Goal: Task Accomplishment & Management: Manage account settings

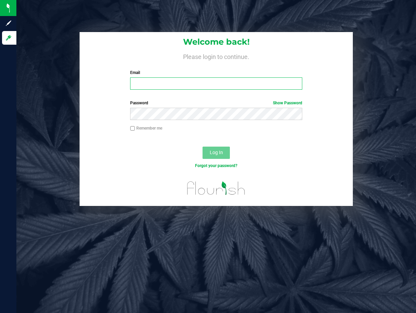
click at [277, 82] on input "Email" at bounding box center [216, 84] width 172 height 12
type input "[EMAIL_ADDRESS][DOMAIN_NAME]"
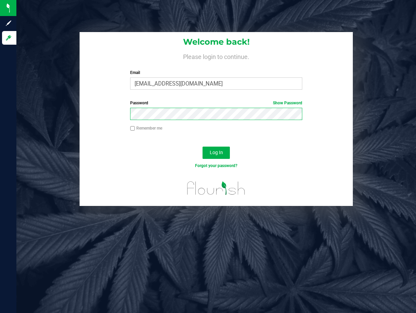
click at [202, 147] on button "Log In" at bounding box center [215, 153] width 27 height 12
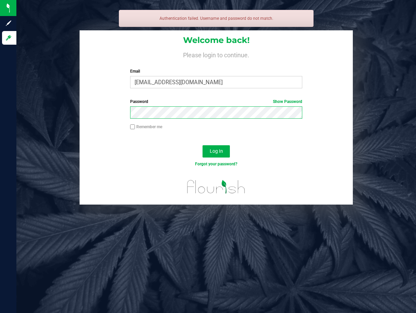
click at [202, 145] on button "Log In" at bounding box center [215, 151] width 27 height 12
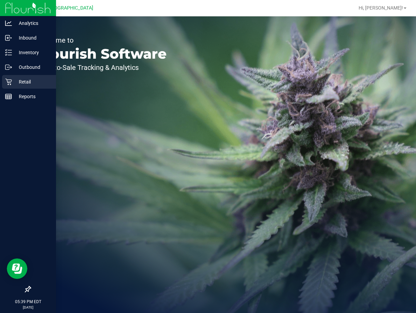
click at [17, 84] on p "Retail" at bounding box center [32, 82] width 41 height 8
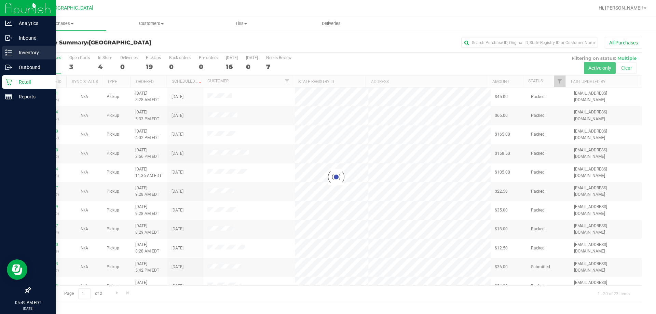
click at [13, 53] on p "Inventory" at bounding box center [32, 52] width 41 height 8
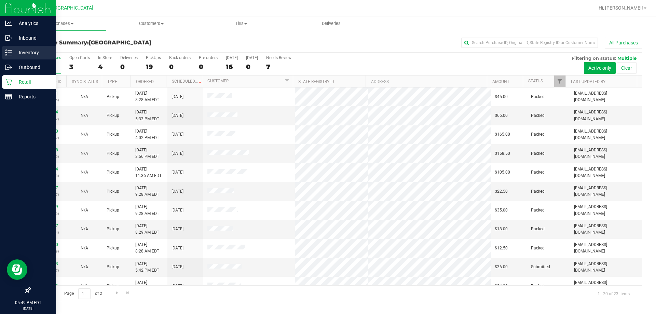
click at [13, 51] on p "Inventory" at bounding box center [32, 52] width 41 height 8
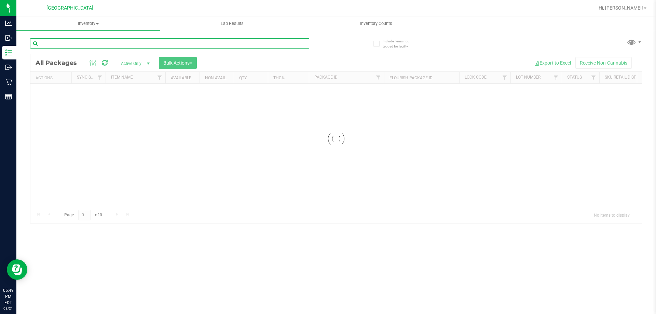
click at [76, 44] on input "text" at bounding box center [169, 43] width 279 height 10
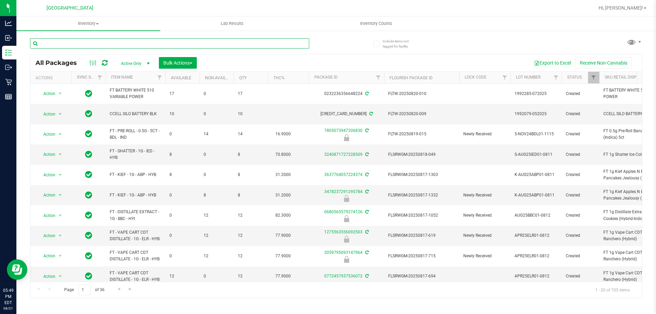
click at [59, 45] on input "text" at bounding box center [169, 43] width 279 height 10
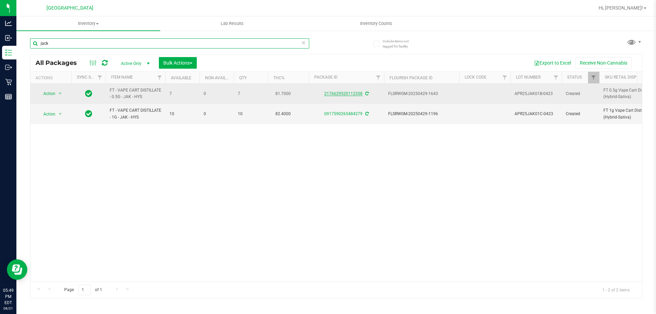
type input "jack"
click at [342, 91] on link "2176629520112358" at bounding box center [343, 93] width 38 height 5
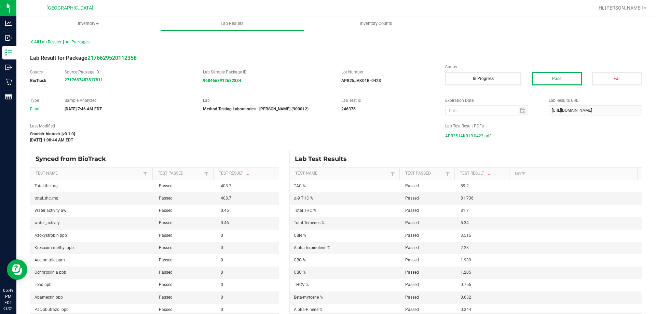
click at [416, 140] on span "APR25JAK01B-0423.pdf" at bounding box center [467, 136] width 45 height 10
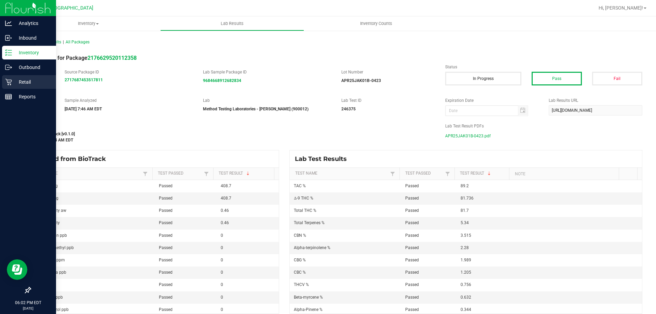
click at [12, 86] on div "Retail" at bounding box center [29, 82] width 54 height 14
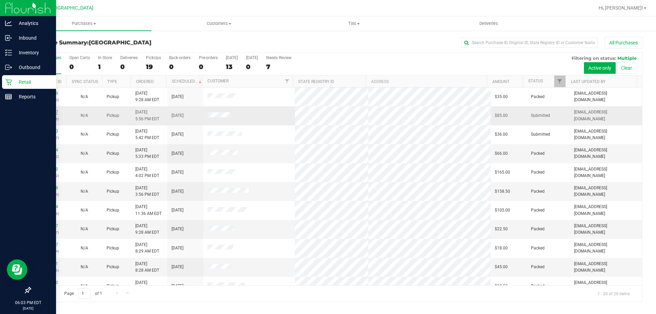
click at [57, 111] on link "11825207" at bounding box center [48, 112] width 19 height 5
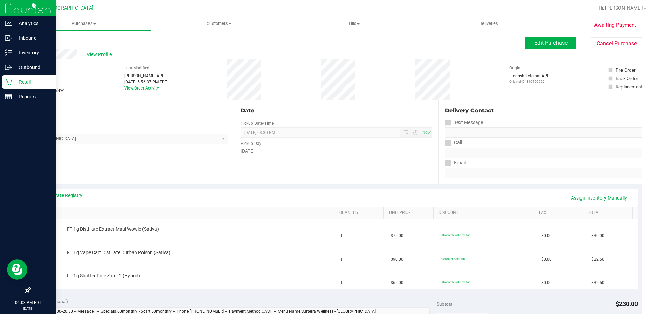
click at [69, 196] on link "View State Registry" at bounding box center [61, 195] width 41 height 7
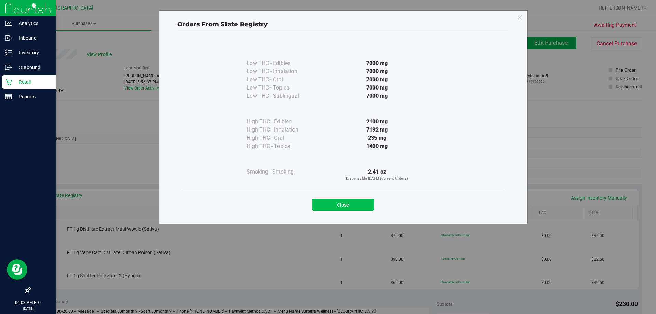
click at [334, 202] on button "Close" at bounding box center [343, 204] width 62 height 12
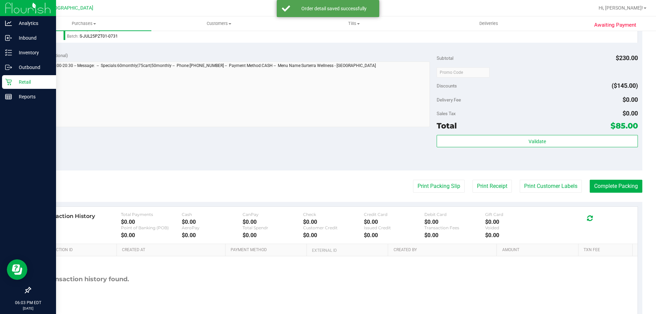
scroll to position [312, 0]
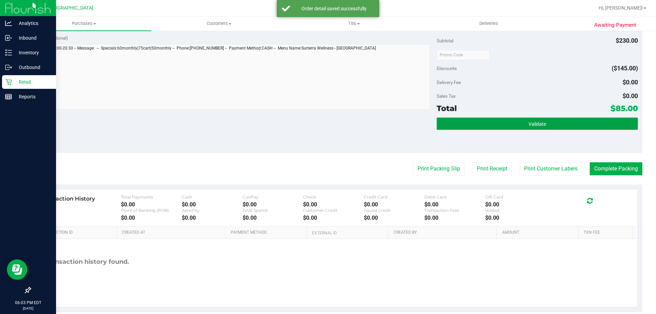
click at [416, 119] on button "Validate" at bounding box center [536, 123] width 201 height 12
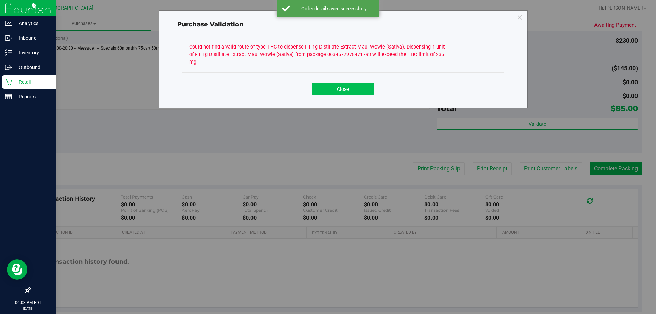
click at [353, 83] on button "Close" at bounding box center [343, 89] width 62 height 12
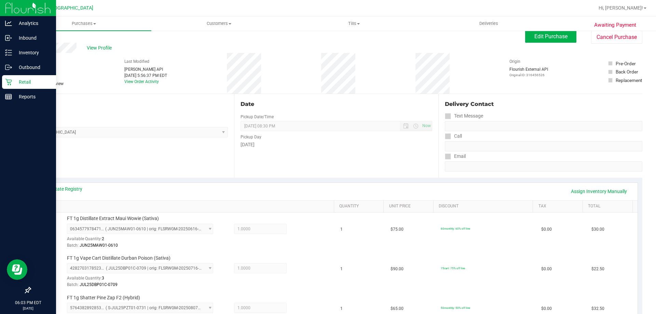
scroll to position [0, 0]
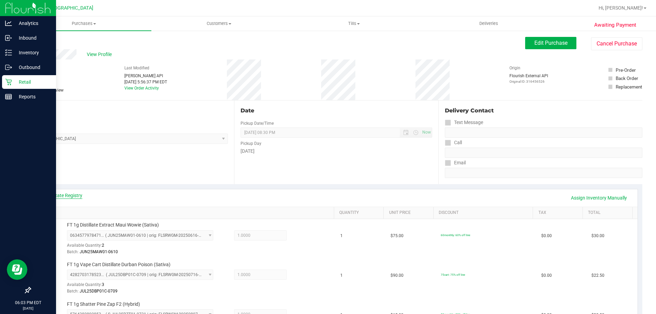
click at [74, 196] on link "View State Registry" at bounding box center [61, 195] width 41 height 7
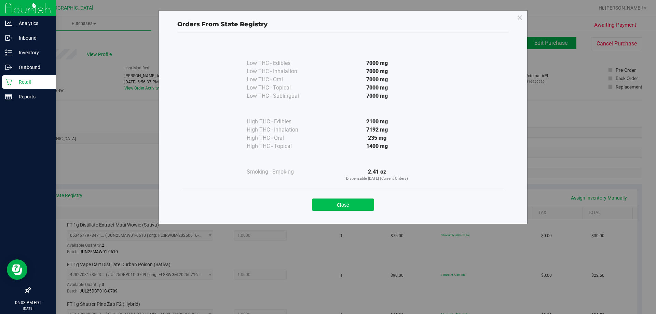
click at [345, 204] on button "Close" at bounding box center [343, 204] width 62 height 12
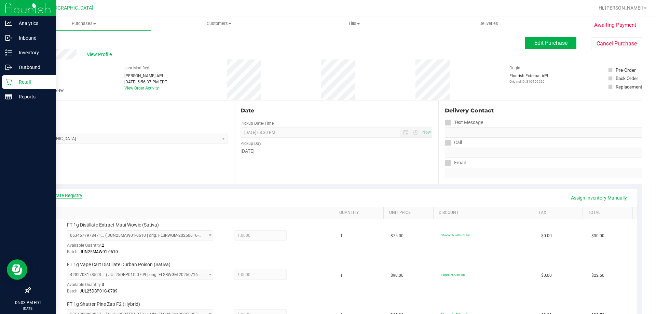
click at [81, 196] on link "View State Registry" at bounding box center [61, 195] width 41 height 7
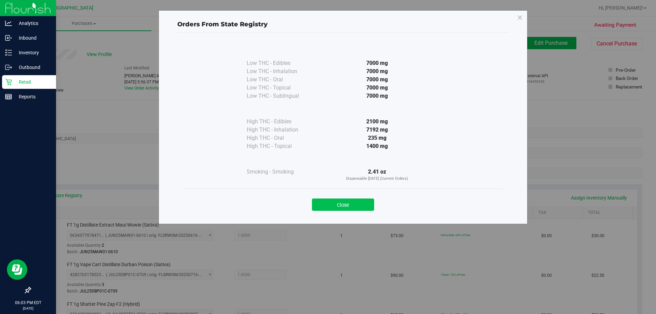
click at [352, 204] on button "Close" at bounding box center [343, 204] width 62 height 12
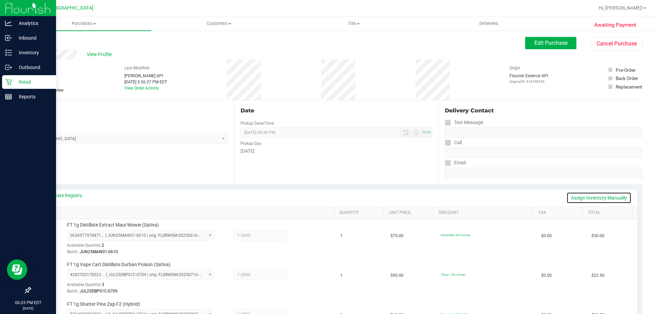
click at [416, 196] on link "Assign Inventory Manually" at bounding box center [598, 198] width 65 height 12
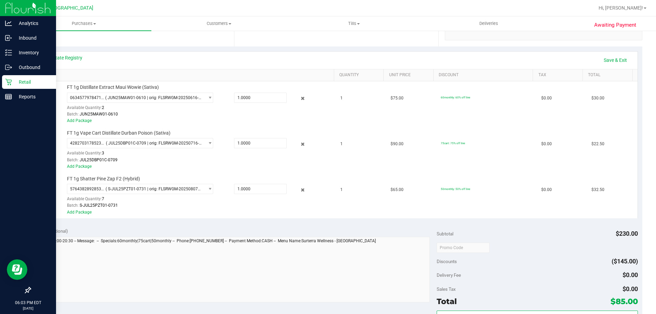
scroll to position [138, 0]
click at [299, 98] on icon at bounding box center [302, 98] width 7 height 8
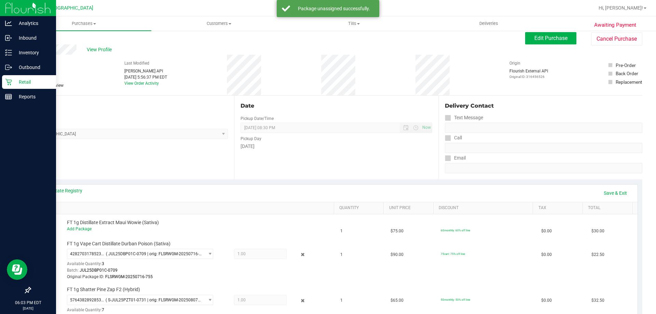
scroll to position [0, 0]
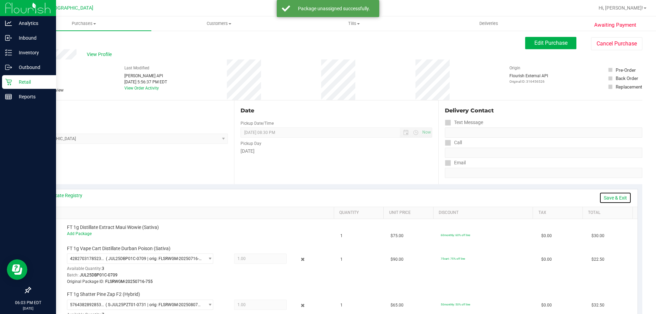
click at [416, 199] on link "Save & Exit" at bounding box center [615, 198] width 32 height 12
click at [416, 47] on button "Edit Purchase" at bounding box center [550, 43] width 51 height 12
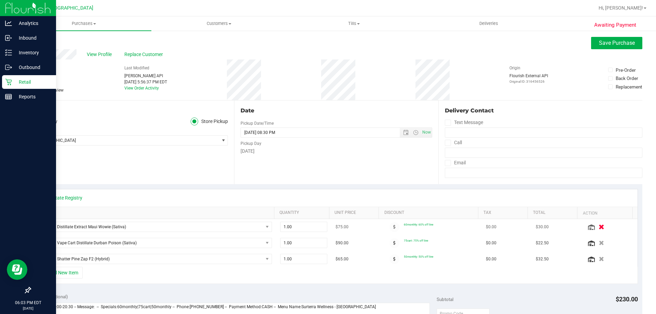
click at [416, 227] on icon "button" at bounding box center [601, 226] width 6 height 5
click at [33, 90] on icon at bounding box center [33, 90] width 4 height 0
click at [0, 0] on input "Needs review" at bounding box center [0, 0] width 0 height 0
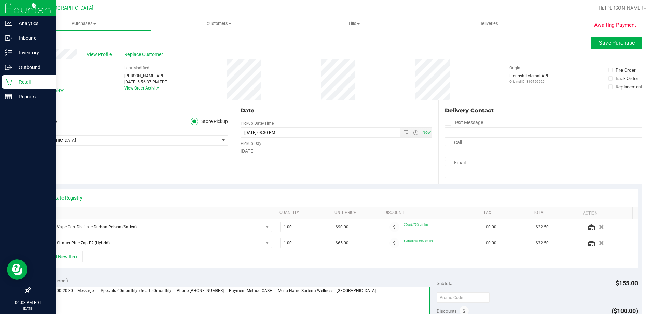
click at [396, 296] on textarea at bounding box center [232, 319] width 395 height 66
type textarea "[DATE] 09:00-20:30 -- Message: -- Specials:60monthly|75cart|50monthly -- Phone:…"
click at [416, 40] on span "Save Purchase" at bounding box center [617, 43] width 36 height 6
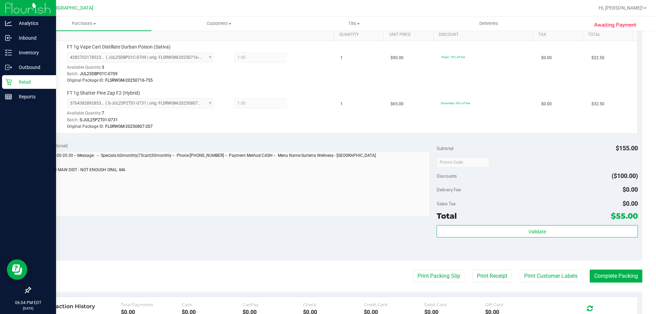
scroll to position [223, 0]
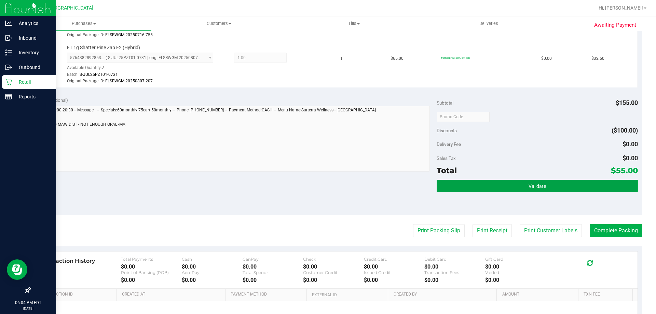
click at [416, 189] on button "Validate" at bounding box center [536, 186] width 201 height 12
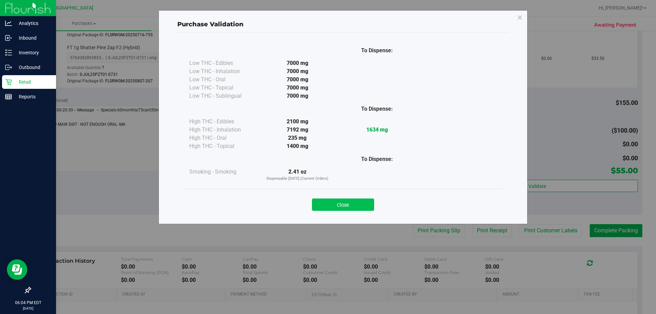
click at [361, 209] on button "Close" at bounding box center [343, 204] width 62 height 12
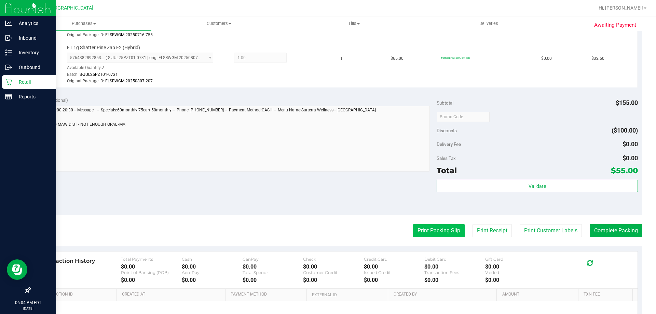
click at [416, 234] on button "Print Packing Slip" at bounding box center [439, 230] width 52 height 13
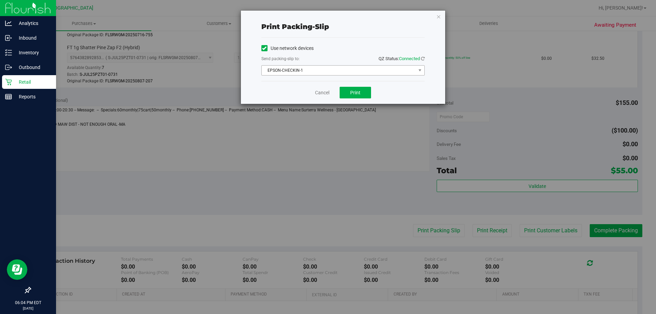
click at [356, 68] on span "EPSON-CHECKIN-1" at bounding box center [339, 71] width 154 height 10
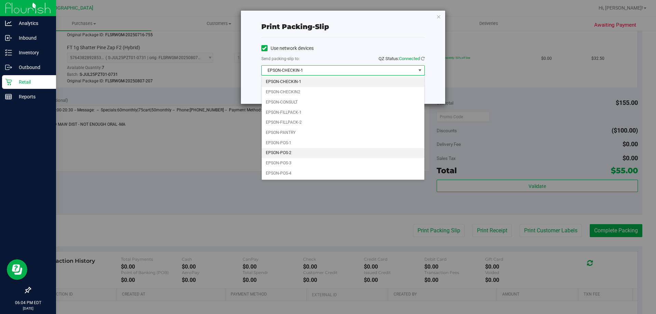
click at [297, 149] on li "EPSON-POS-2" at bounding box center [343, 153] width 163 height 10
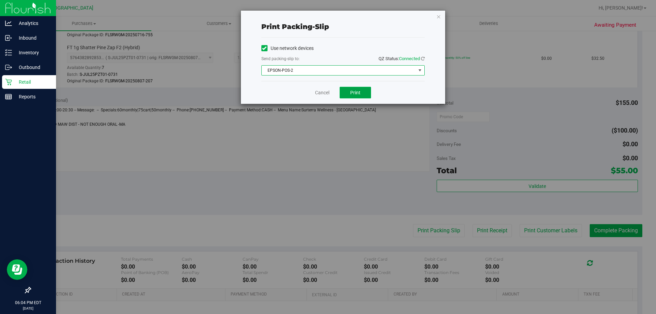
click at [361, 94] on button "Print" at bounding box center [354, 93] width 31 height 12
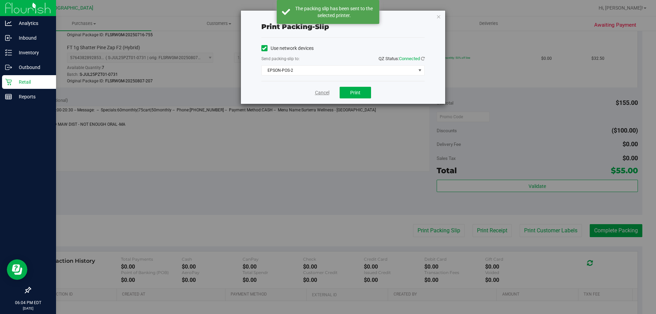
click at [319, 93] on link "Cancel" at bounding box center [322, 92] width 14 height 7
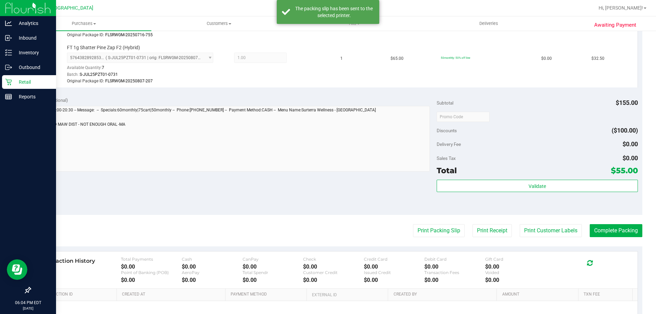
click at [416, 172] on div "Total $55.00" at bounding box center [536, 170] width 201 height 12
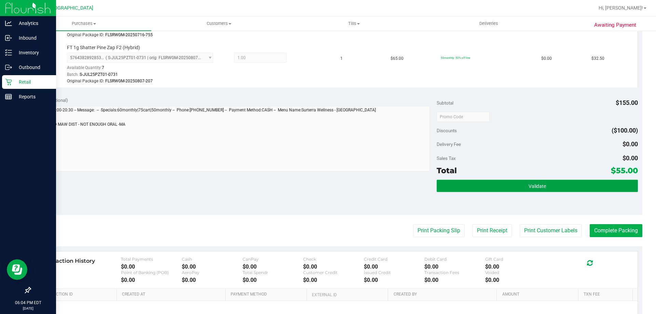
click at [416, 183] on button "Validate" at bounding box center [536, 186] width 201 height 12
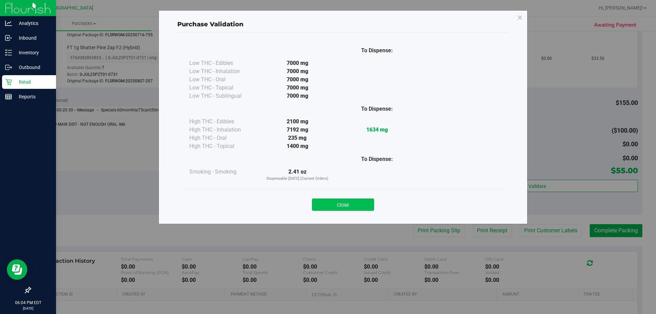
click at [336, 209] on button "Close" at bounding box center [343, 204] width 62 height 12
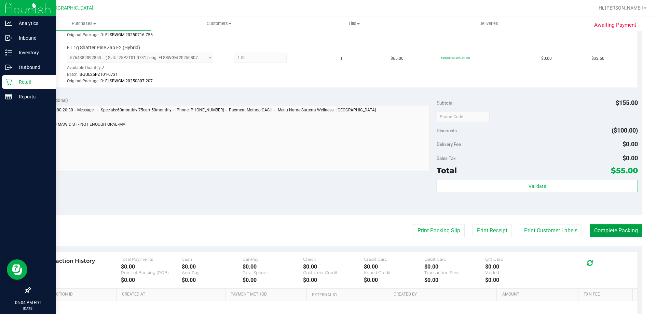
click at [416, 229] on button "Complete Packing" at bounding box center [615, 230] width 53 height 13
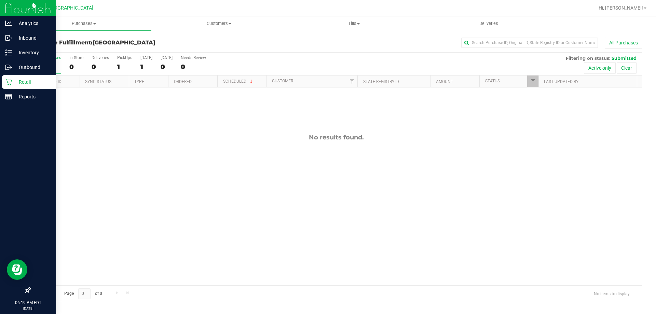
click at [35, 60] on div "All Purchases 1 In Store 0 Deliveries 0 PickUps 1 [DATE] 1 [DATE] 0 Needs Revie…" at bounding box center [335, 64] width 611 height 23
click at [38, 62] on label "All Purchases 1" at bounding box center [48, 64] width 25 height 19
click at [0, 0] on input "All Purchases 1" at bounding box center [0, 0] width 0 height 0
click at [15, 78] on p "Retail" at bounding box center [32, 82] width 41 height 8
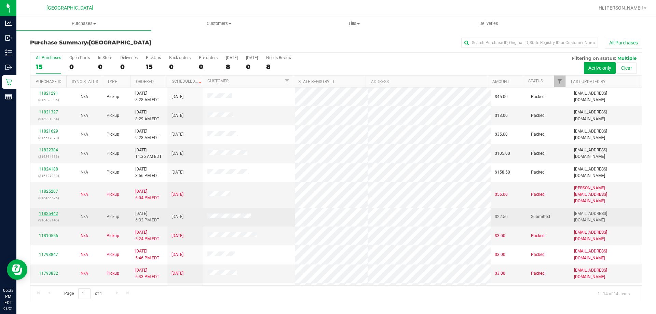
click at [51, 211] on link "11825442" at bounding box center [48, 213] width 19 height 5
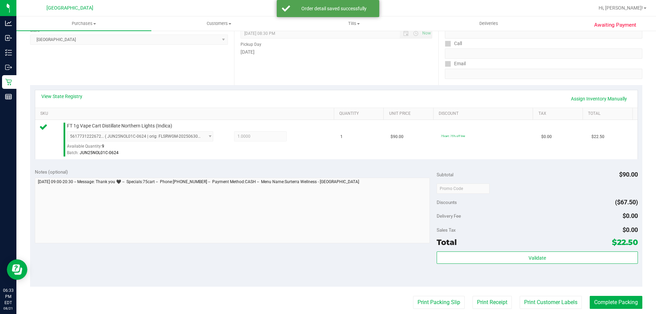
scroll to position [178, 0]
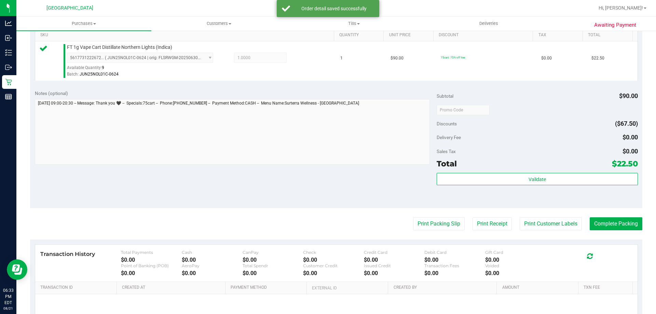
click at [416, 151] on div "Sales Tax $0.00" at bounding box center [536, 151] width 201 height 12
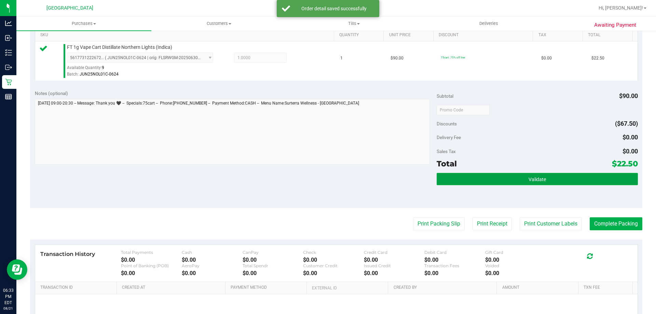
click at [416, 181] on button "Validate" at bounding box center [536, 179] width 201 height 12
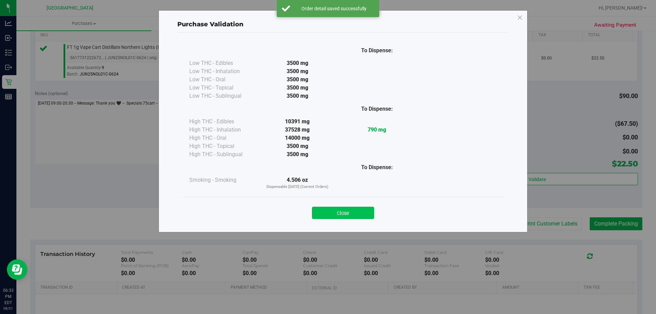
click at [339, 219] on button "Close" at bounding box center [343, 213] width 62 height 12
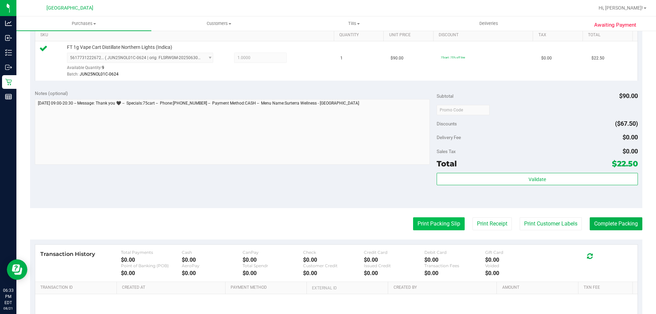
click at [416, 221] on button "Print Packing Slip" at bounding box center [439, 223] width 52 height 13
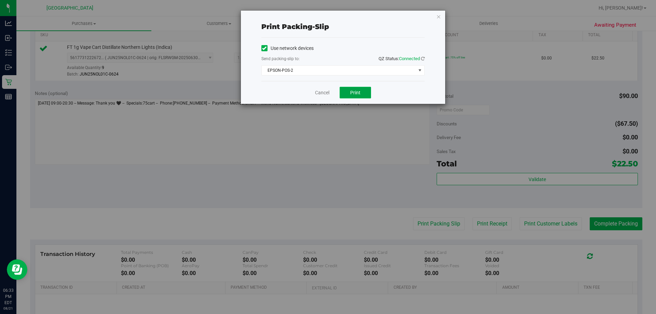
click at [361, 92] on button "Print" at bounding box center [354, 93] width 31 height 12
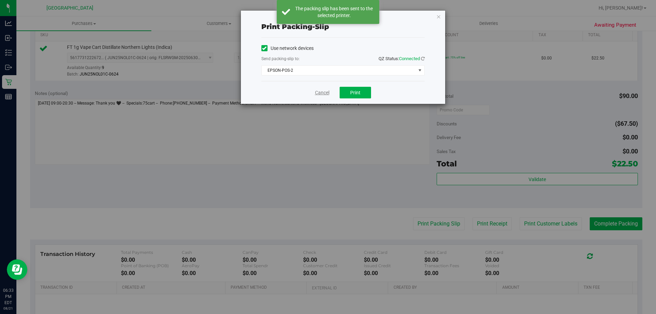
click at [318, 95] on link "Cancel" at bounding box center [322, 92] width 14 height 7
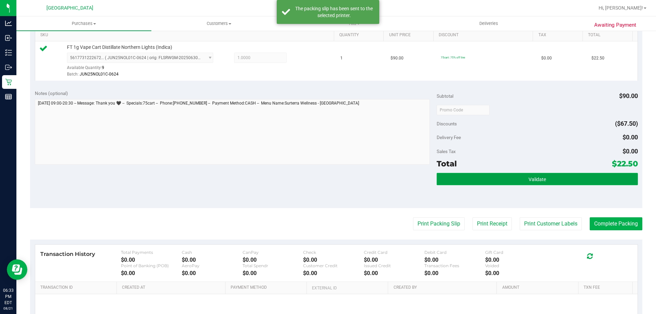
click at [416, 179] on span "Validate" at bounding box center [536, 179] width 17 height 5
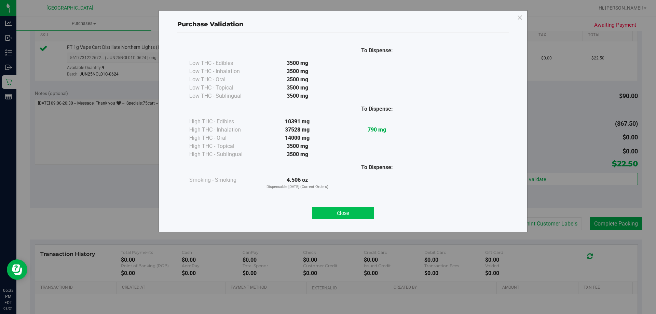
click at [344, 217] on button "Close" at bounding box center [343, 213] width 62 height 12
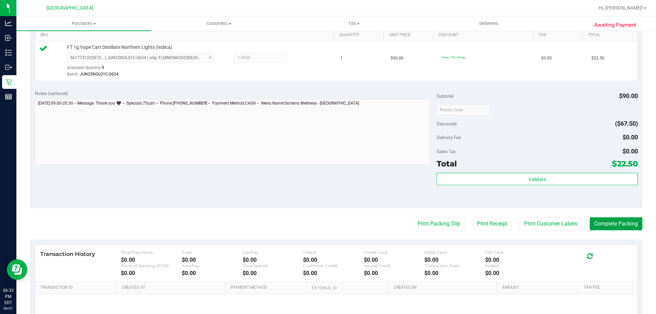
click at [416, 218] on button "Complete Packing" at bounding box center [615, 223] width 53 height 13
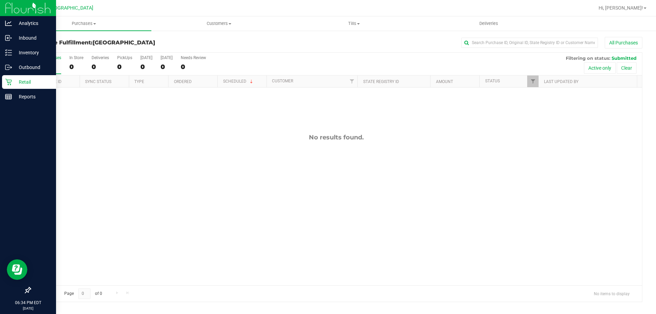
click at [26, 87] on div "Retail" at bounding box center [29, 82] width 54 height 14
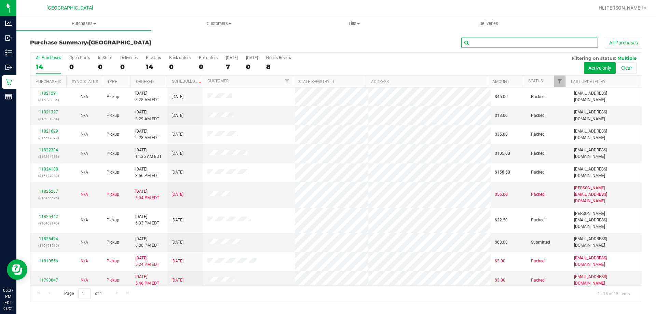
click at [416, 43] on input "text" at bounding box center [529, 43] width 137 height 10
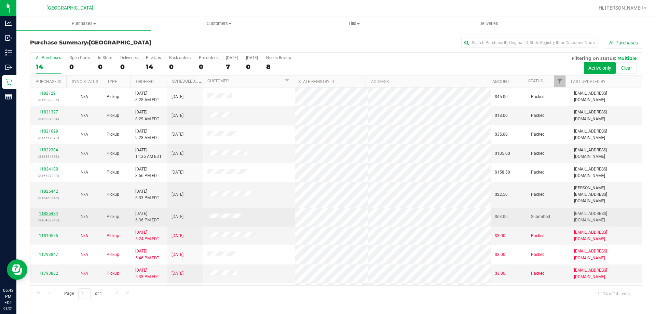
click at [54, 211] on link "11825474" at bounding box center [48, 213] width 19 height 5
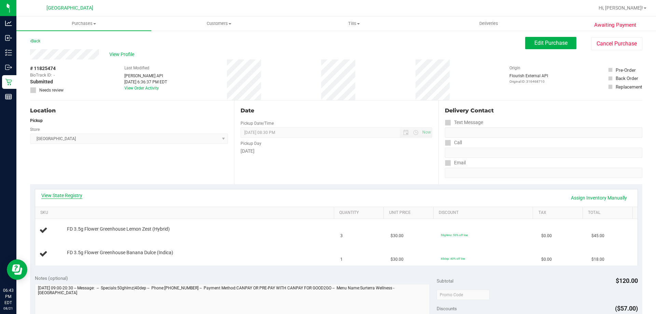
click at [74, 195] on link "View State Registry" at bounding box center [61, 195] width 41 height 7
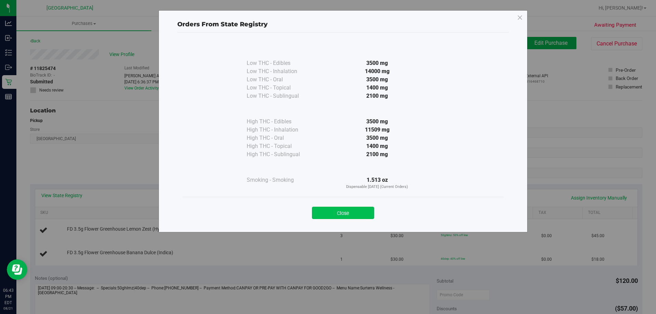
click at [344, 209] on button "Close" at bounding box center [343, 213] width 62 height 12
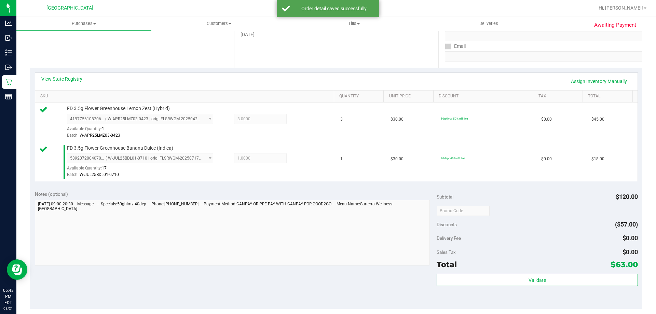
scroll to position [159, 0]
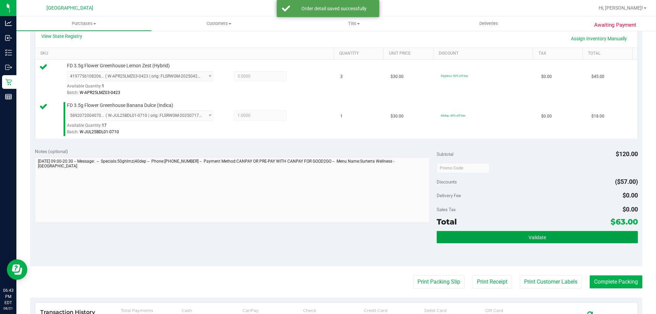
click at [416, 238] on button "Validate" at bounding box center [536, 237] width 201 height 12
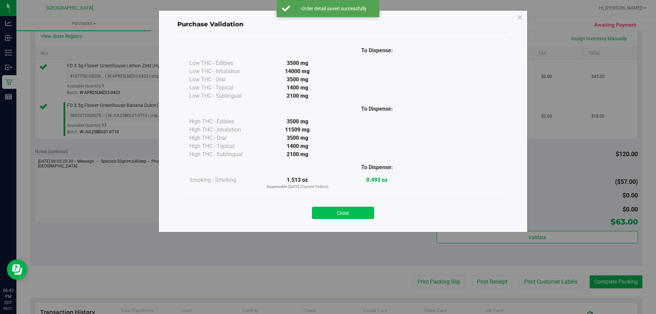
click at [352, 214] on button "Close" at bounding box center [343, 213] width 62 height 12
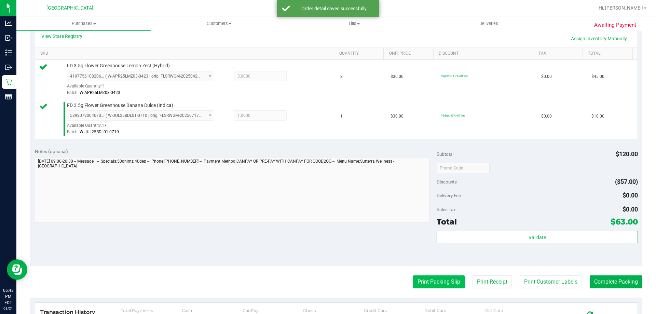
click at [416, 286] on button "Print Packing Slip" at bounding box center [439, 281] width 52 height 13
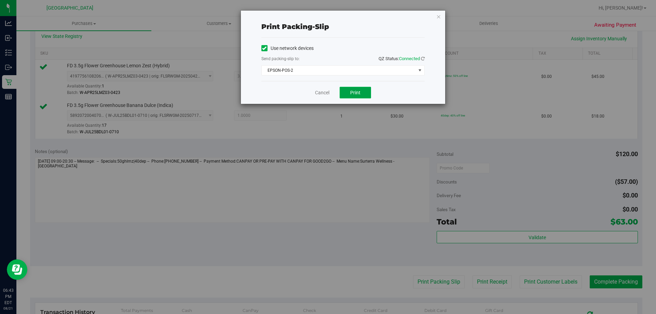
click at [355, 93] on span "Print" at bounding box center [355, 92] width 10 height 5
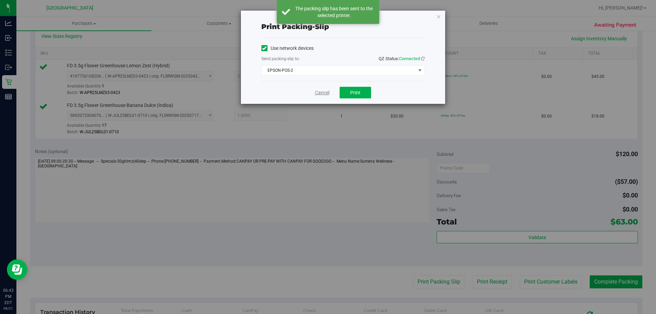
click at [320, 94] on link "Cancel" at bounding box center [322, 92] width 14 height 7
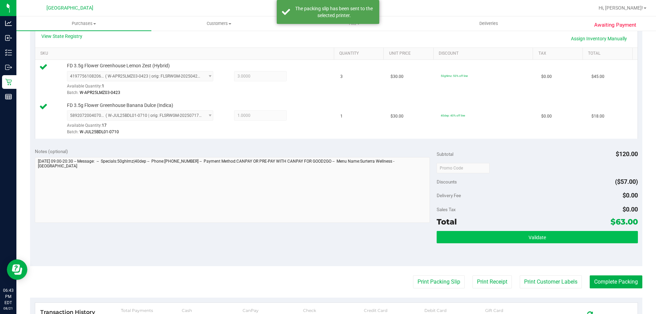
click at [416, 235] on button "Validate" at bounding box center [536, 237] width 201 height 12
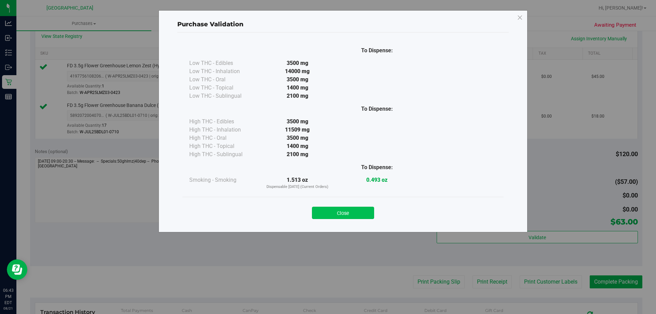
click at [352, 218] on button "Close" at bounding box center [343, 213] width 62 height 12
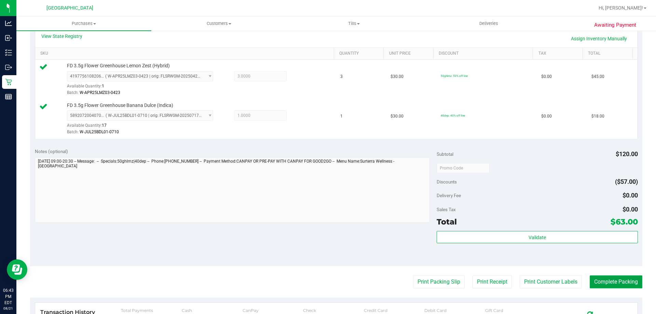
click at [416, 281] on button "Complete Packing" at bounding box center [615, 281] width 53 height 13
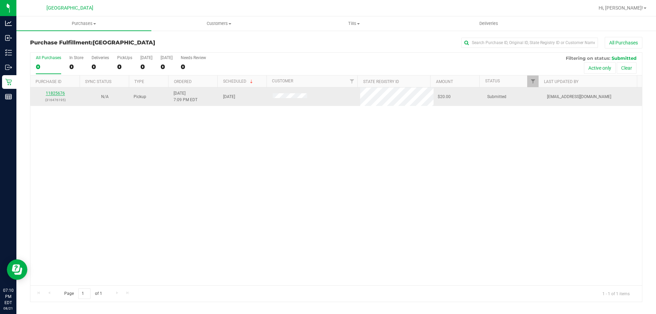
click at [57, 93] on link "11825676" at bounding box center [55, 93] width 19 height 5
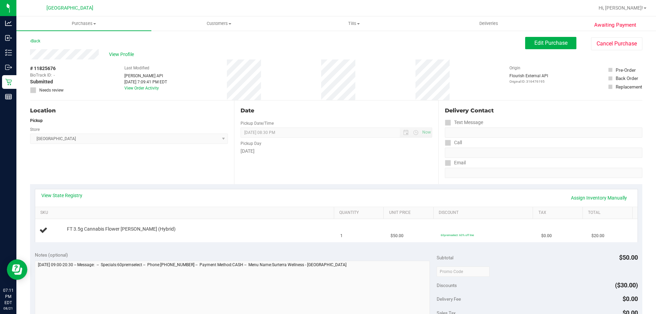
click at [58, 197] on link "View State Registry" at bounding box center [61, 195] width 41 height 7
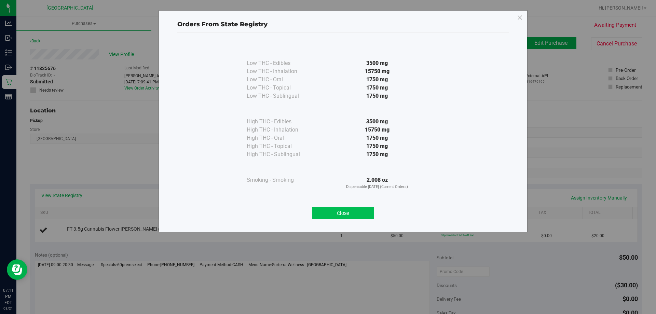
click at [344, 211] on button "Close" at bounding box center [343, 213] width 62 height 12
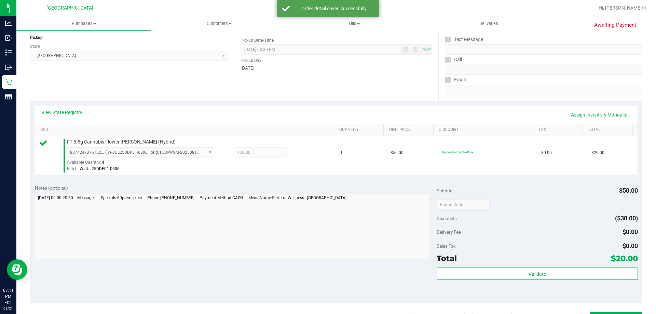
scroll to position [117, 0]
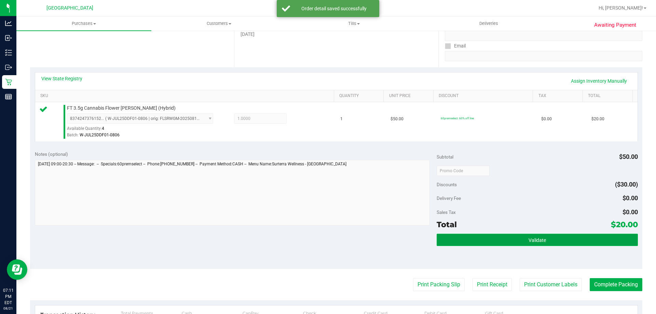
click at [416, 234] on button "Validate" at bounding box center [536, 240] width 201 height 12
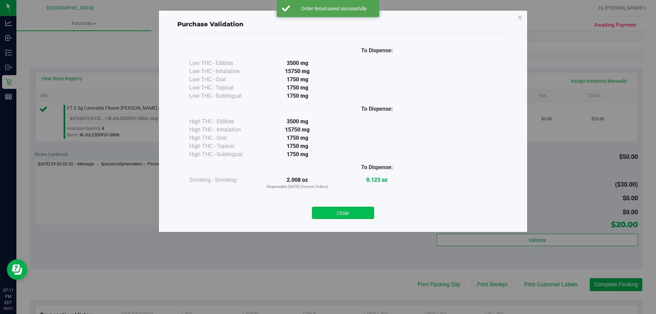
click at [361, 213] on button "Close" at bounding box center [343, 213] width 62 height 12
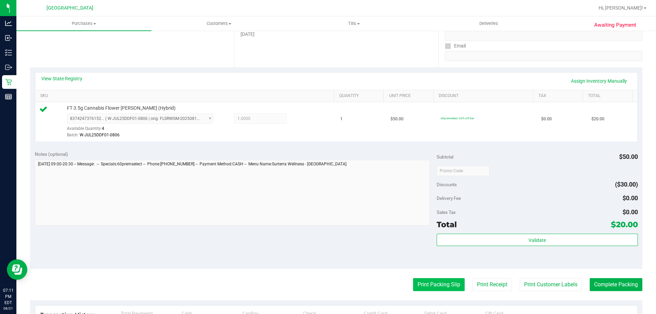
click at [416, 284] on button "Print Packing Slip" at bounding box center [439, 284] width 52 height 13
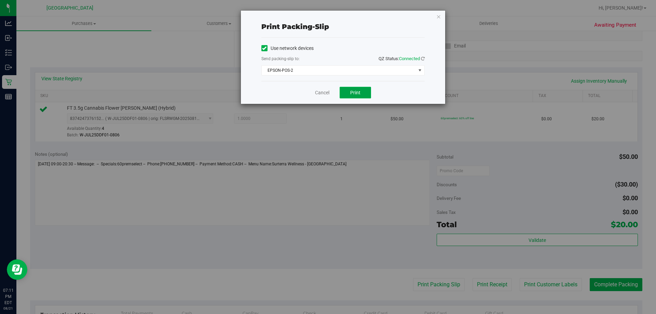
click at [344, 97] on button "Print" at bounding box center [354, 93] width 31 height 12
click at [320, 95] on link "Cancel" at bounding box center [322, 92] width 14 height 7
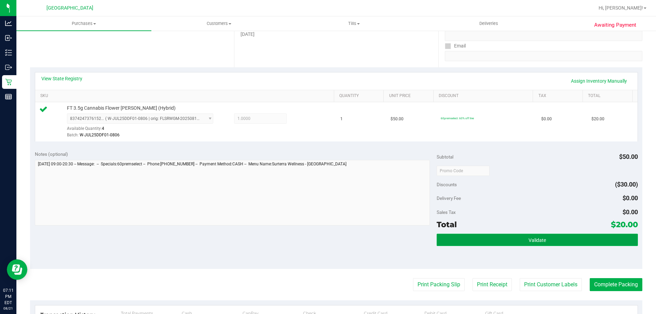
click at [416, 240] on span "Validate" at bounding box center [536, 239] width 17 height 5
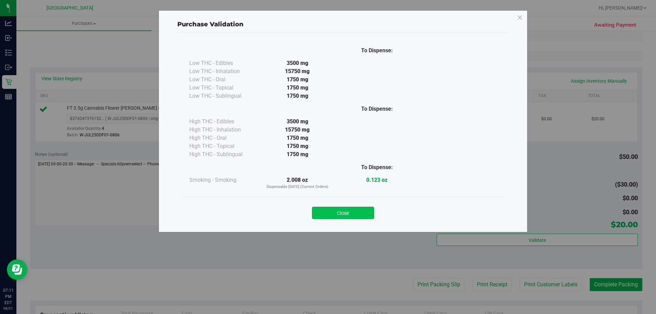
click at [357, 214] on button "Close" at bounding box center [343, 213] width 62 height 12
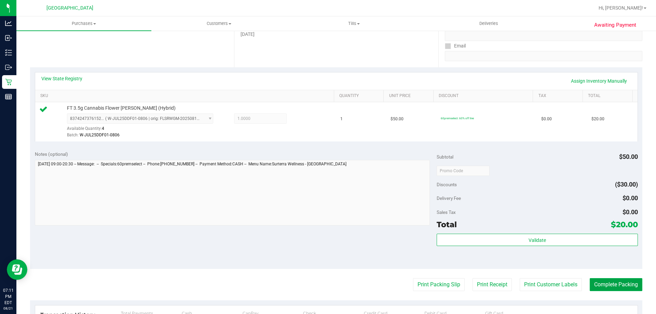
click at [416, 279] on button "Complete Packing" at bounding box center [615, 284] width 53 height 13
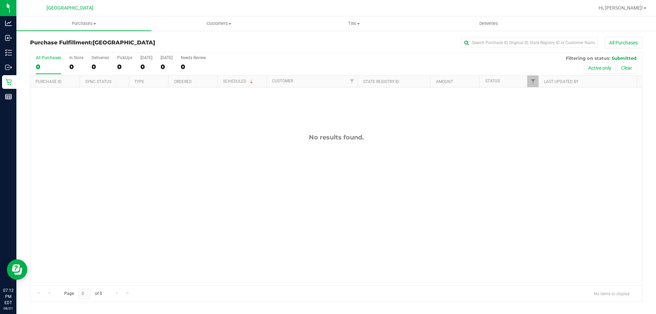
click at [44, 56] on div "All Purchases" at bounding box center [48, 57] width 25 height 5
click at [0, 0] on input "All Purchases 0" at bounding box center [0, 0] width 0 height 0
click at [277, 224] on div "No results found." at bounding box center [335, 209] width 611 height 244
click at [45, 64] on div "0" at bounding box center [48, 67] width 25 height 8
click at [0, 0] on input "All Purchases 0" at bounding box center [0, 0] width 0 height 0
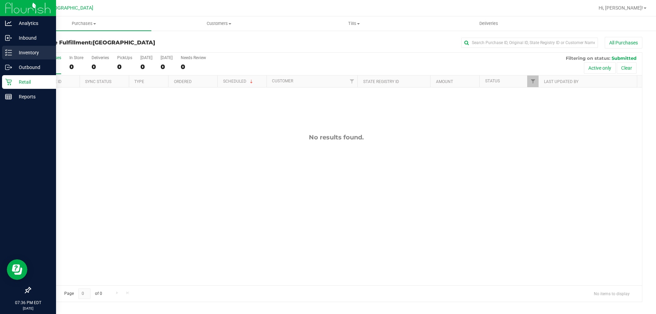
click at [12, 50] on line at bounding box center [10, 50] width 4 height 0
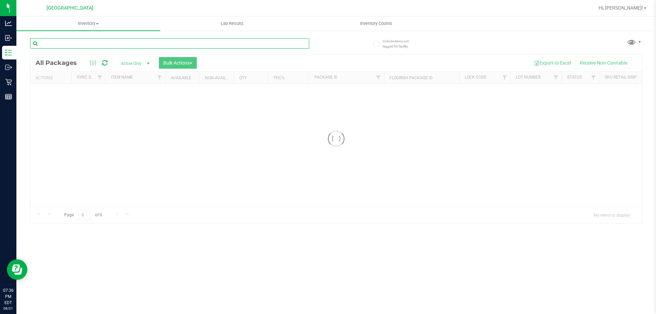
click at [70, 40] on input "text" at bounding box center [169, 43] width 279 height 10
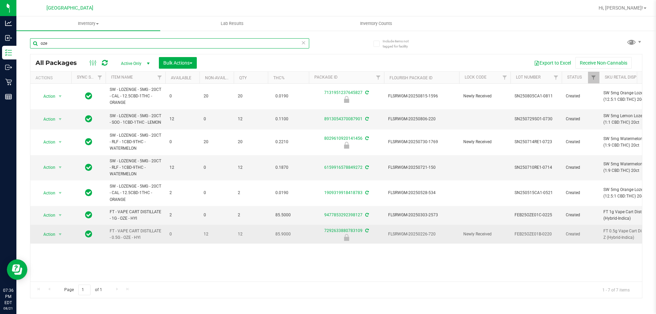
type input "oze"
click at [55, 243] on td "Action Action Edit attributes Global inventory Locate package Package audit log…" at bounding box center [50, 234] width 41 height 19
click at [56, 239] on span "select" at bounding box center [60, 234] width 9 height 10
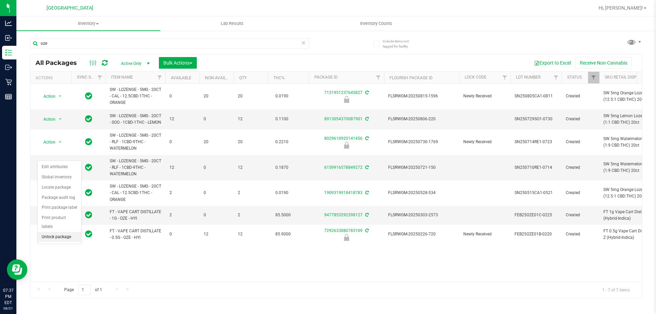
click at [56, 232] on li "Unlock package" at bounding box center [60, 237] width 44 height 10
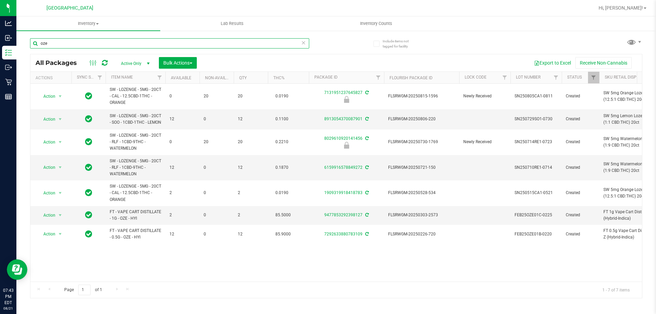
drag, startPoint x: 65, startPoint y: 43, endPoint x: 59, endPoint y: 42, distance: 5.2
click at [59, 42] on input "oze" at bounding box center [169, 43] width 279 height 10
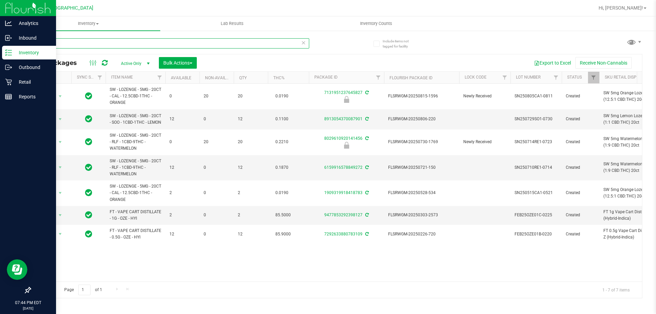
drag, startPoint x: 131, startPoint y: 45, endPoint x: 0, endPoint y: 53, distance: 131.7
click at [0, 55] on div "Analytics Inbound Inventory Outbound Retail Reports 07:44 PM EDT [DATE] 08/21 […" at bounding box center [328, 157] width 656 height 314
type input "8885699194196931"
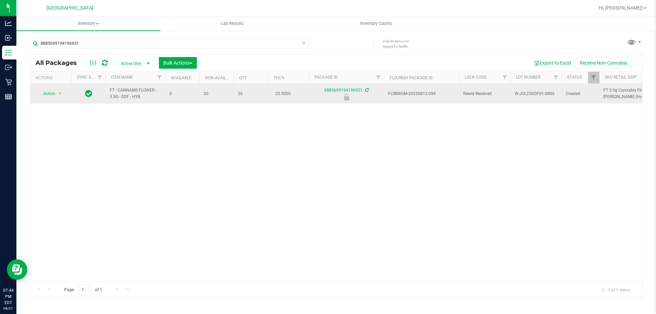
click at [82, 102] on td at bounding box center [88, 94] width 34 height 20
click at [50, 94] on span "Action" at bounding box center [46, 94] width 18 height 10
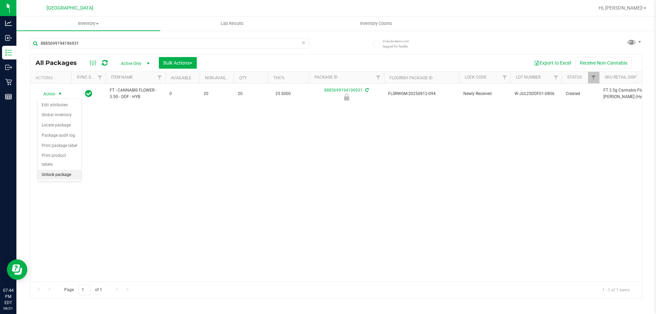
click at [58, 170] on li "Unlock package" at bounding box center [60, 175] width 44 height 10
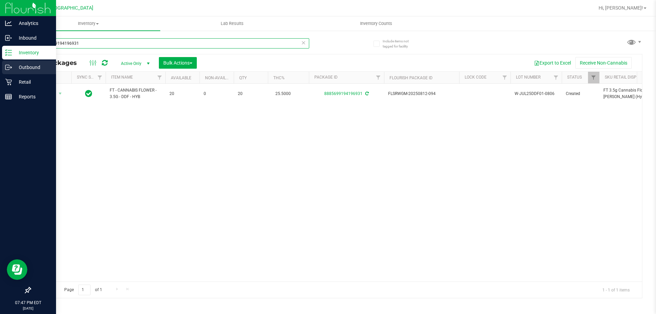
drag, startPoint x: 101, startPoint y: 42, endPoint x: 0, endPoint y: 71, distance: 105.5
click at [0, 71] on div "Analytics Inbound Inventory Outbound Retail Reports 07:47 PM EDT [DATE] 08/21 […" at bounding box center [328, 157] width 656 height 314
type input "1186240078497141"
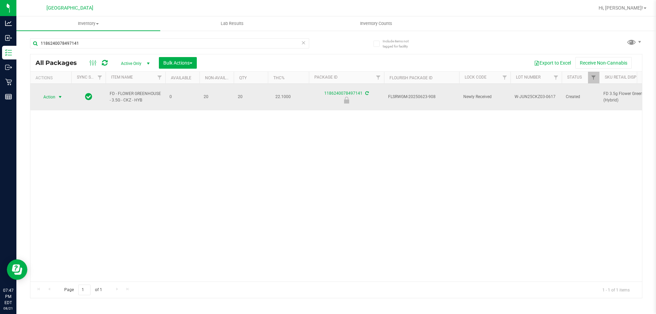
click at [44, 97] on span "Action" at bounding box center [46, 97] width 18 height 10
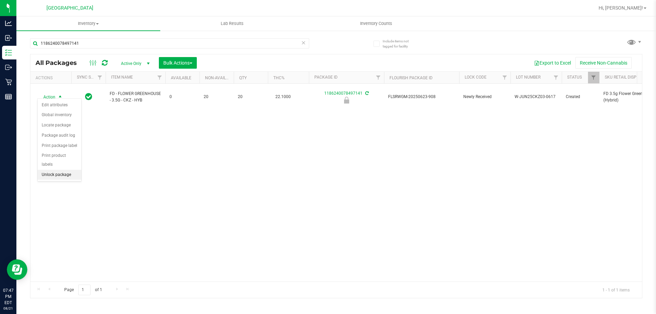
click at [58, 170] on li "Unlock package" at bounding box center [60, 175] width 44 height 10
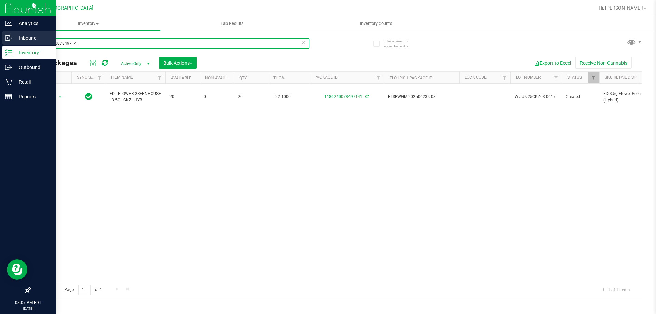
drag, startPoint x: 89, startPoint y: 41, endPoint x: 0, endPoint y: 34, distance: 89.7
click at [0, 34] on div "Analytics Inbound Inventory Outbound Retail Reports 08:07 PM EDT [DATE] 08/21 […" at bounding box center [328, 157] width 656 height 314
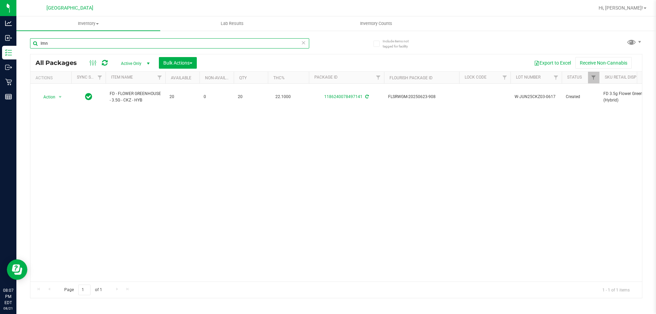
type input "lmn"
click at [54, 132] on div "Action Action Adjust qty Create package Edit attributes Global inventory Locate…" at bounding box center [335, 183] width 611 height 198
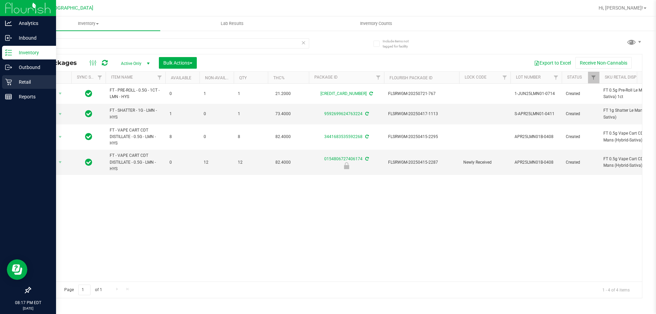
click at [11, 79] on icon at bounding box center [8, 82] width 7 height 7
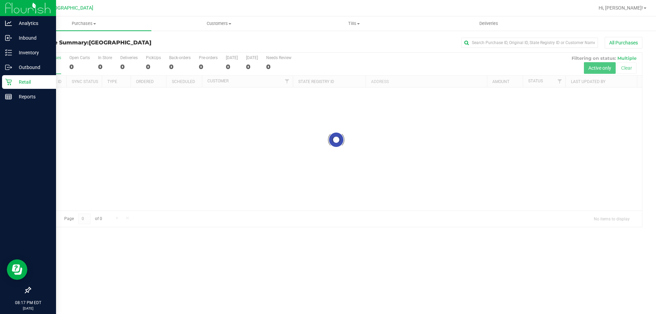
click at [286, 253] on div "Purchases Summary of purchases Fulfillment All purchases Customers All customer…" at bounding box center [335, 164] width 639 height 297
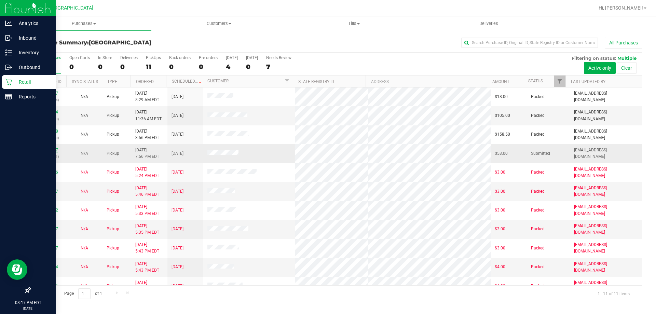
click at [57, 150] on link "11825997" at bounding box center [48, 150] width 19 height 5
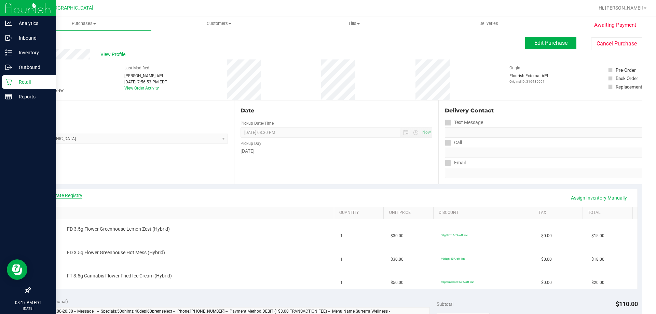
click at [64, 196] on link "View State Registry" at bounding box center [61, 195] width 41 height 7
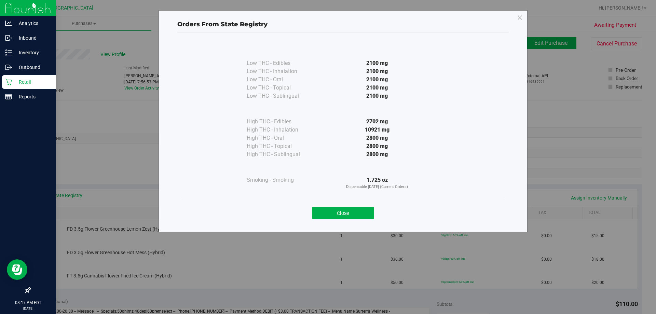
click at [341, 204] on div "Close" at bounding box center [342, 210] width 311 height 17
click at [341, 209] on button "Close" at bounding box center [343, 213] width 62 height 12
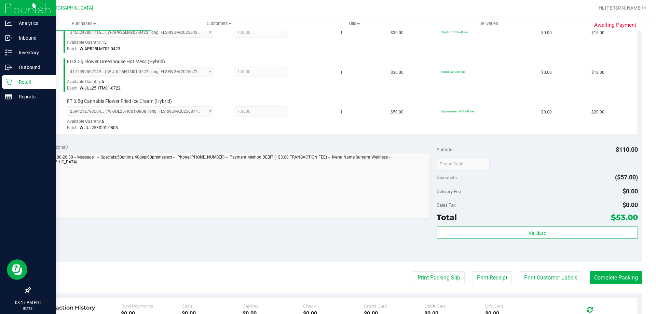
scroll to position [204, 0]
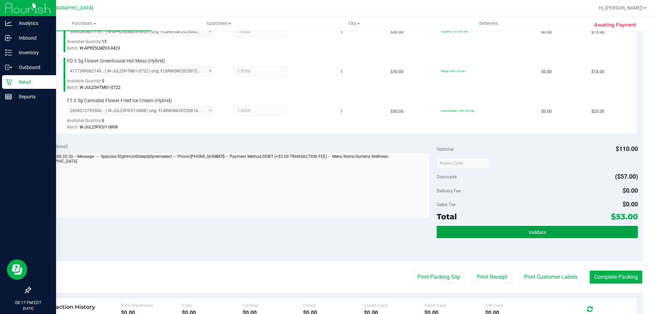
click at [416, 226] on button "Validate" at bounding box center [536, 232] width 201 height 12
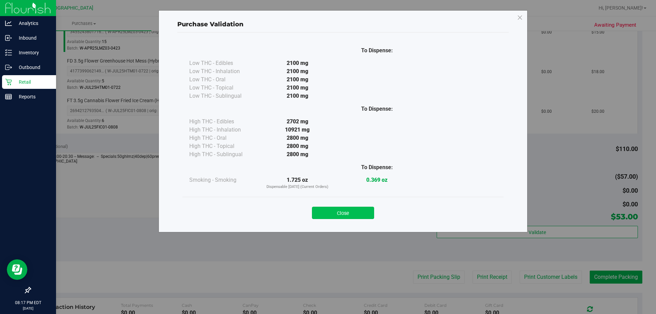
click at [356, 217] on button "Close" at bounding box center [343, 213] width 62 height 12
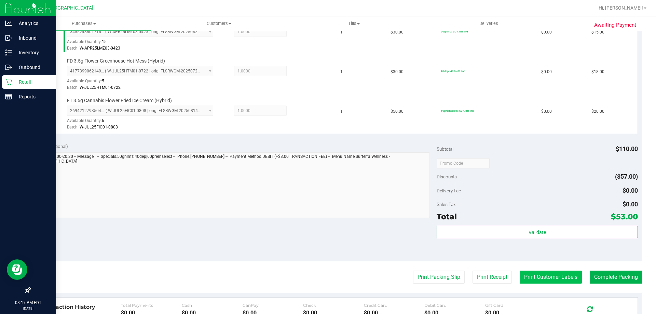
click at [416, 279] on button "Print Customer Labels" at bounding box center [550, 276] width 62 height 13
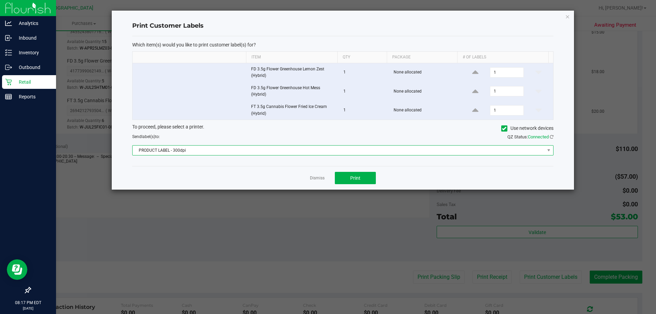
click at [381, 154] on span "PRODUCT LABEL - 300dpi" at bounding box center [338, 150] width 412 height 10
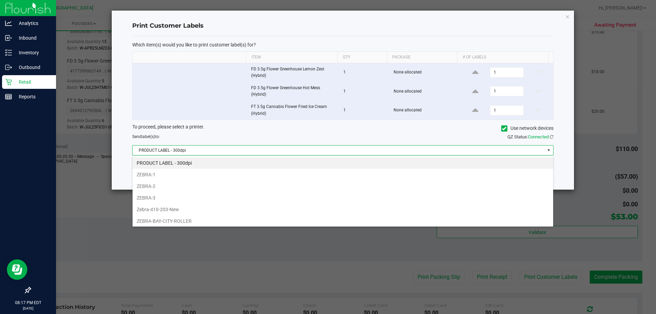
scroll to position [25, 0]
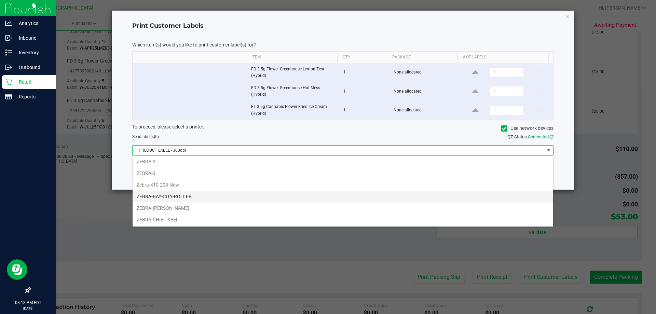
click at [200, 196] on li "ZEBRA-BAY-CITY-ROLLER" at bounding box center [342, 197] width 420 height 12
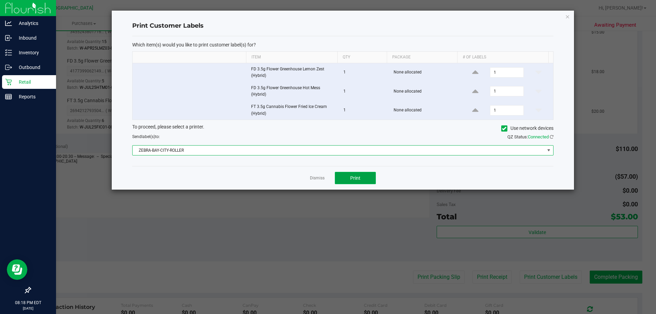
click at [359, 175] on span "Print" at bounding box center [355, 177] width 10 height 5
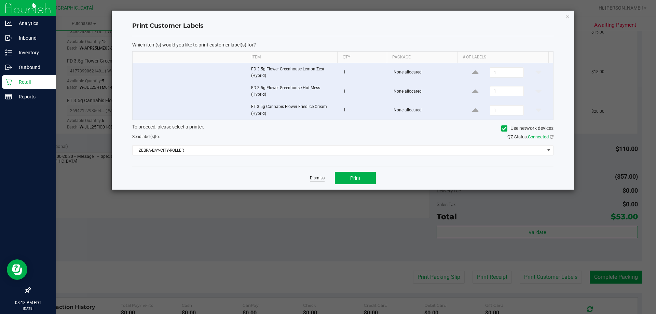
click at [320, 179] on link "Dismiss" at bounding box center [317, 178] width 15 height 6
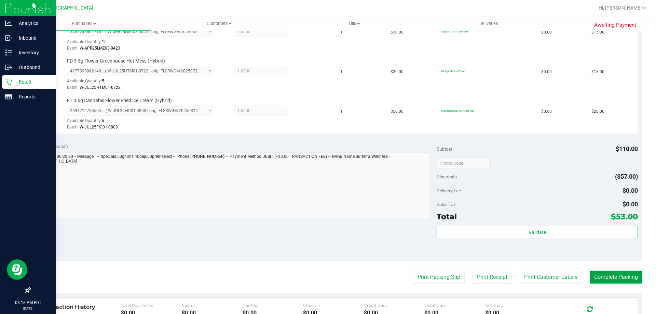
click at [416, 270] on button "Complete Packing" at bounding box center [615, 276] width 53 height 13
click at [303, 233] on div "Notes (optional) Subtotal $110.00 Discounts ($57.00) Delivery Fee $0.00 Sales T…" at bounding box center [336, 199] width 612 height 123
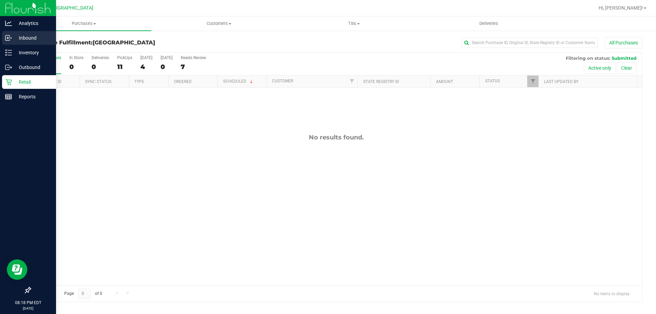
click at [20, 40] on p "Inbound" at bounding box center [32, 38] width 41 height 8
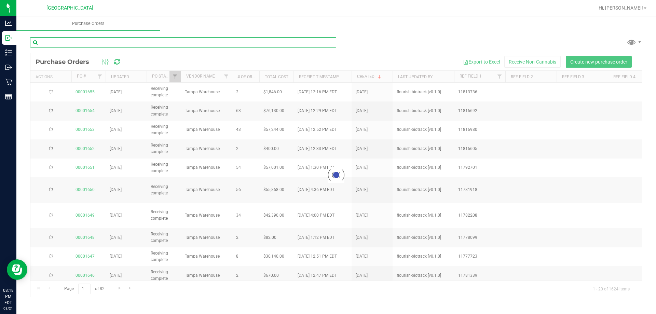
click at [73, 43] on input "text" at bounding box center [183, 42] width 306 height 10
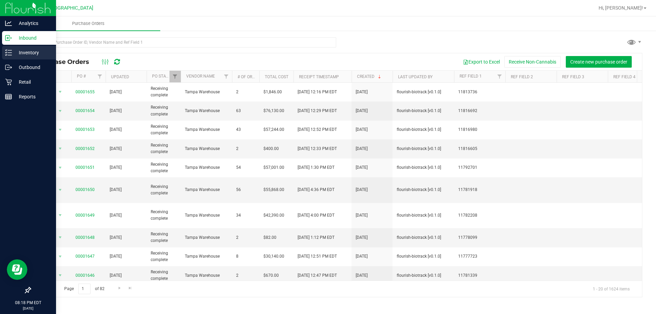
click at [6, 54] on icon at bounding box center [8, 52] width 7 height 7
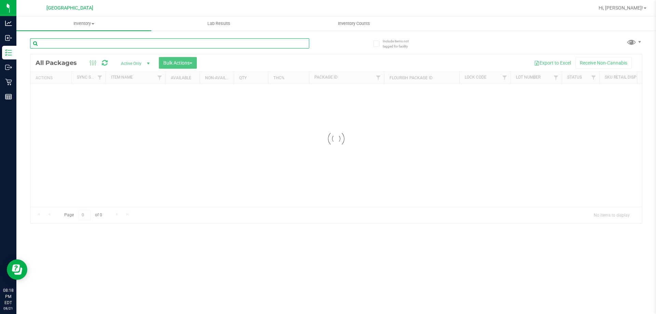
click at [71, 45] on input "text" at bounding box center [169, 43] width 279 height 10
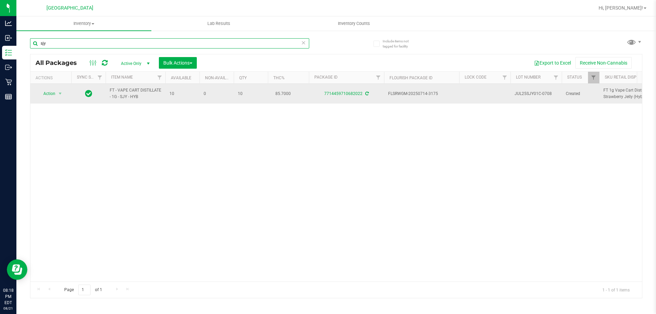
type input "sjy"
click at [344, 90] on div "7714459710682022" at bounding box center [346, 93] width 77 height 6
click at [344, 94] on link "7714459710682022" at bounding box center [343, 93] width 38 height 5
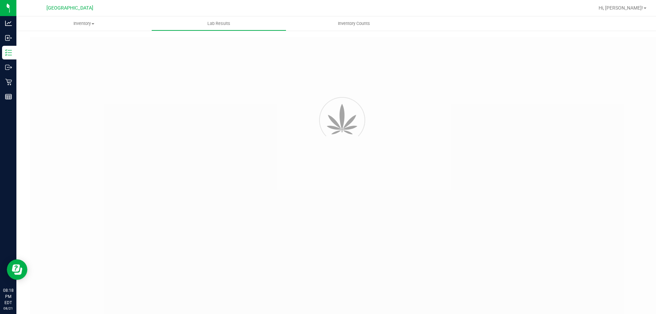
click at [351, 216] on div at bounding box center [349, 185] width 639 height 297
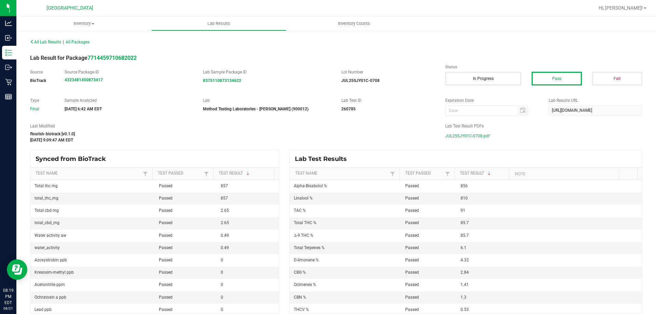
click at [416, 135] on span "JUL25SJY01C-0708.pdf" at bounding box center [467, 136] width 44 height 10
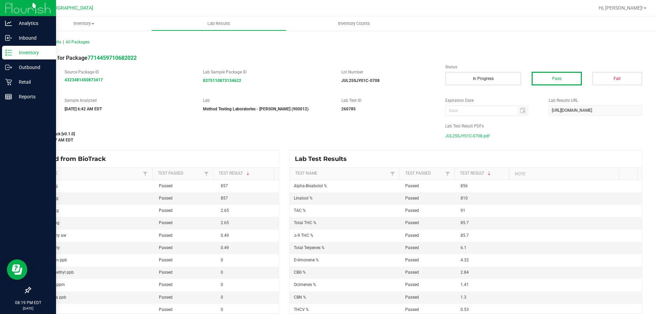
click at [31, 51] on p "Inventory" at bounding box center [32, 52] width 41 height 8
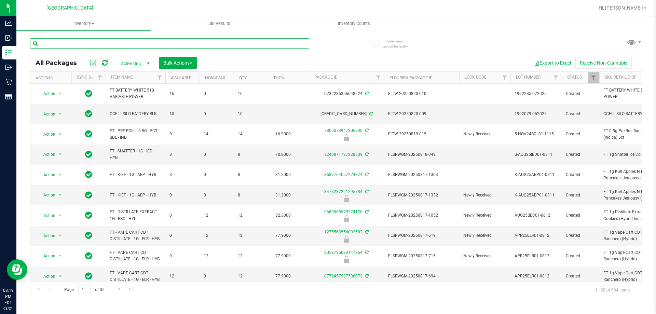
click at [80, 43] on input "text" at bounding box center [169, 43] width 279 height 10
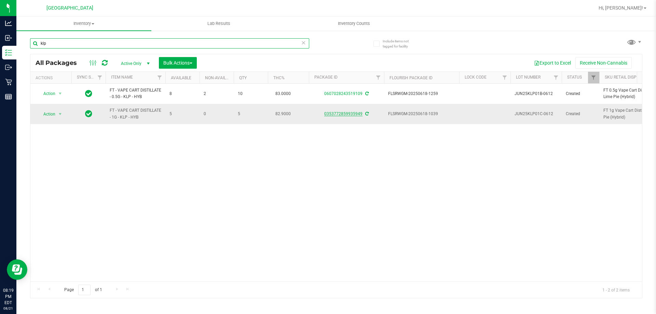
type input "klp"
click at [332, 113] on link "0353772859935949" at bounding box center [343, 113] width 38 height 5
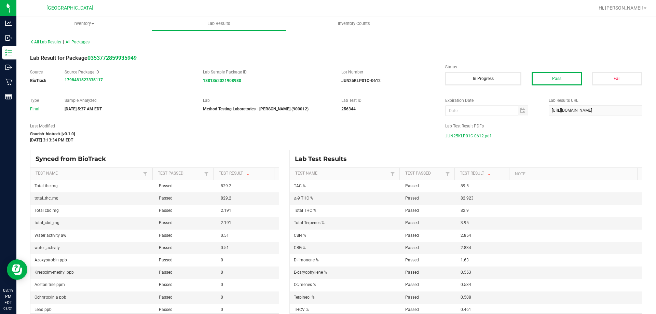
click at [416, 142] on div "Last Modified flourish-biotrack [v0.1.0] [DATE] 3:13:34 PM EDT Lab Test Result …" at bounding box center [336, 133] width 622 height 20
click at [416, 134] on span "JUN25KLP01C-0612.pdf" at bounding box center [468, 136] width 46 height 10
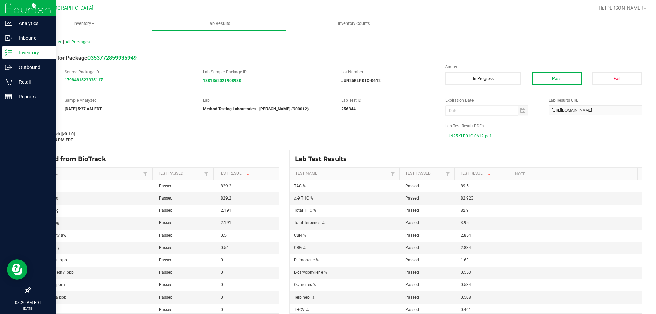
click at [30, 56] on div "Inventory" at bounding box center [29, 53] width 54 height 14
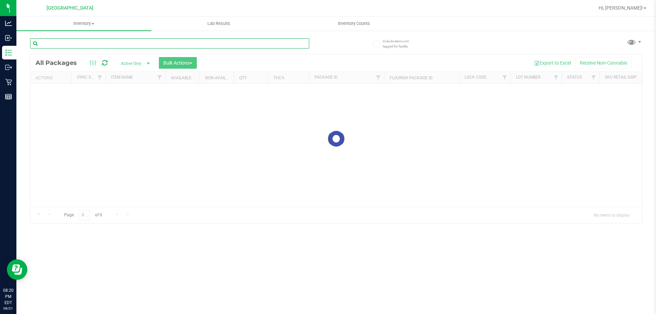
click at [85, 42] on input "text" at bounding box center [169, 43] width 279 height 10
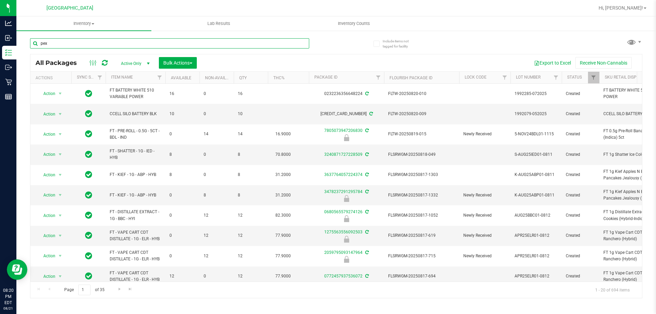
type input "pex"
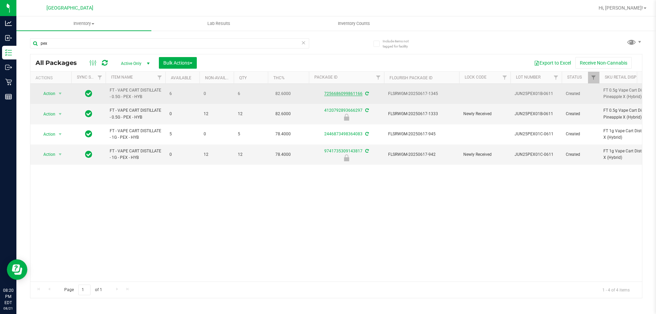
click at [350, 94] on link "7256686099861166" at bounding box center [343, 93] width 38 height 5
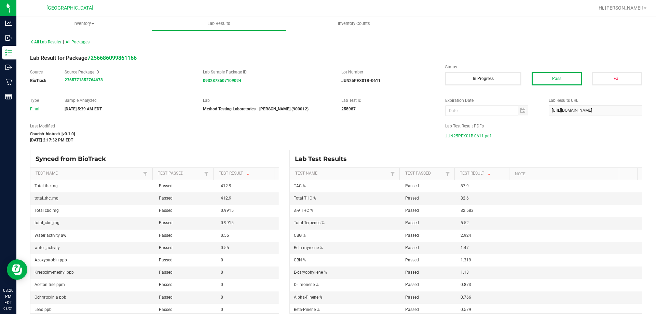
click at [416, 248] on td "1.47" at bounding box center [484, 248] width 56 height 12
click at [416, 131] on span "JUN25PEX01B-0611.pdf" at bounding box center [468, 136] width 46 height 10
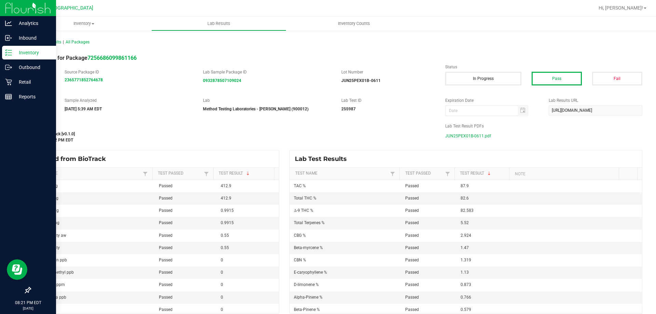
click at [15, 56] on p "Inventory" at bounding box center [32, 52] width 41 height 8
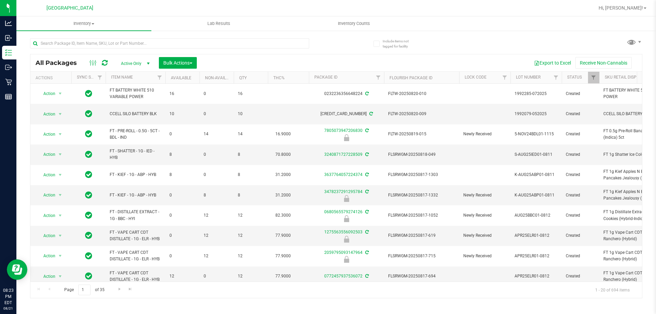
click at [416, 46] on div "All Packages Active Only Active Only Lab Samples Locked All External Internal B…" at bounding box center [336, 165] width 612 height 266
click at [62, 40] on input "text" at bounding box center [169, 43] width 279 height 10
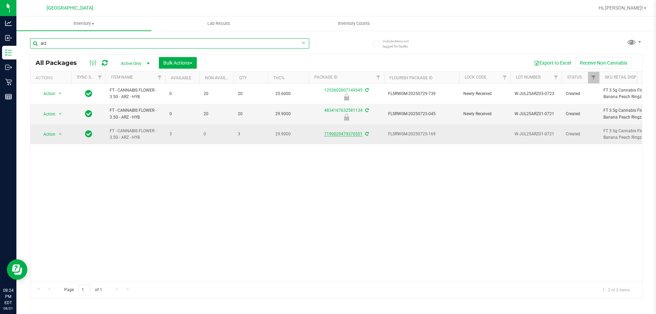
type input "arz"
click at [330, 135] on link "7190029479370551" at bounding box center [343, 133] width 38 height 5
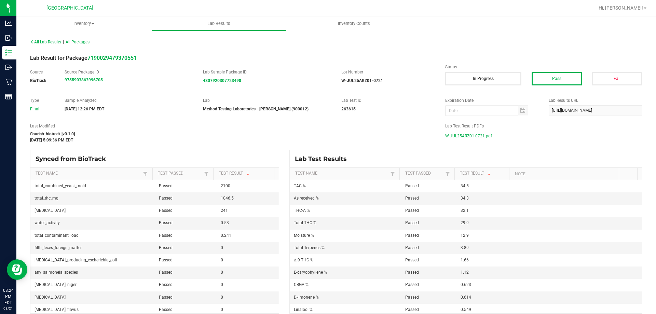
click at [416, 134] on span "W-JUL25ARZ01-0721.pdf" at bounding box center [468, 136] width 47 height 10
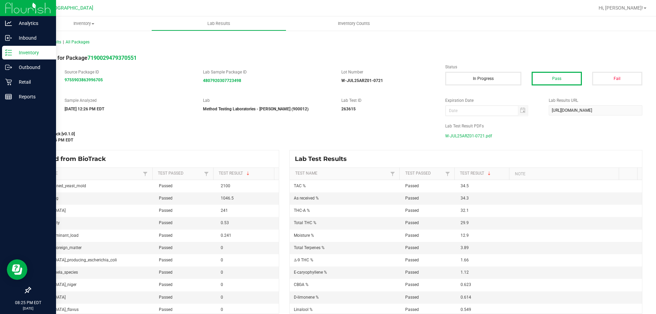
click at [6, 56] on div "Inventory" at bounding box center [29, 53] width 54 height 14
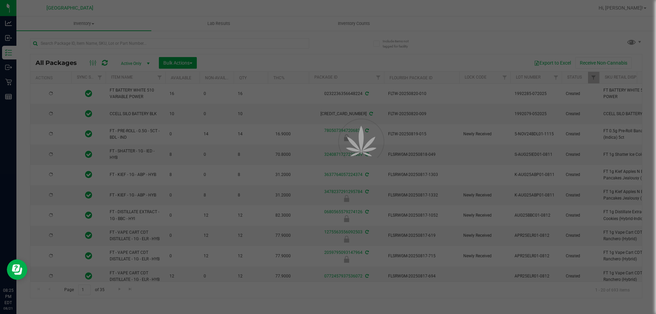
click at [123, 40] on div at bounding box center [328, 157] width 656 height 314
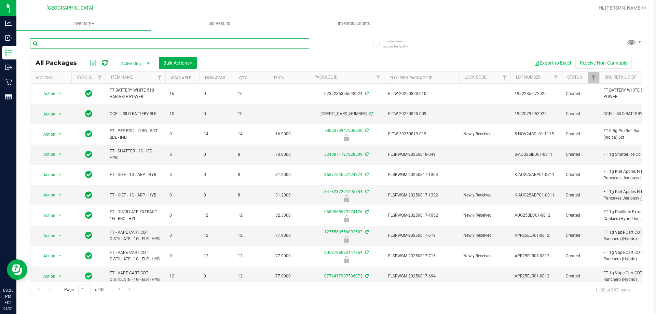
click at [120, 44] on input "text" at bounding box center [169, 43] width 279 height 10
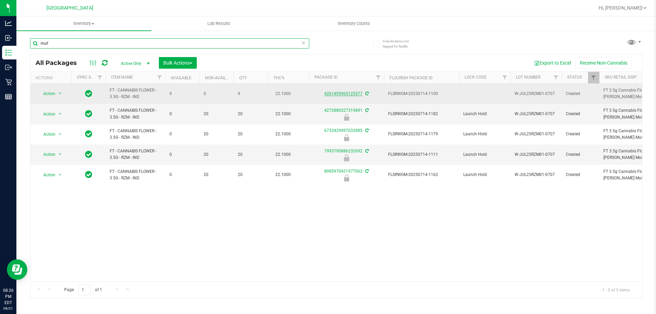
type input "muf"
click at [336, 92] on link "4261495965125577" at bounding box center [343, 93] width 38 height 5
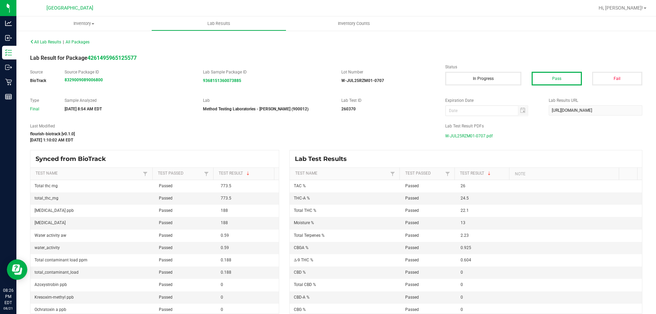
click at [416, 134] on span "W-JUL25RZM01-0707.pdf" at bounding box center [468, 136] width 47 height 10
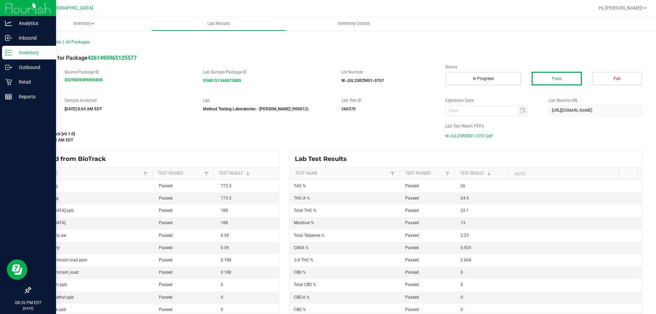
click at [16, 54] on p "Inventory" at bounding box center [32, 52] width 41 height 8
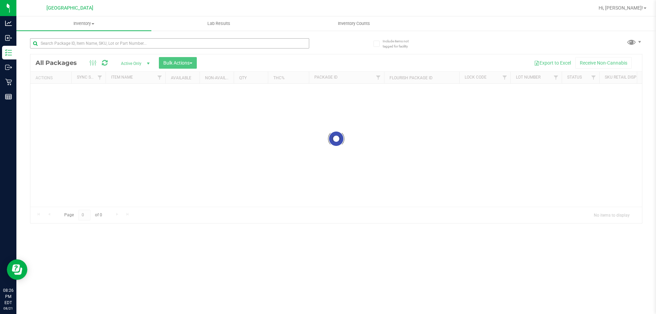
click at [78, 46] on input "text" at bounding box center [169, 43] width 279 height 10
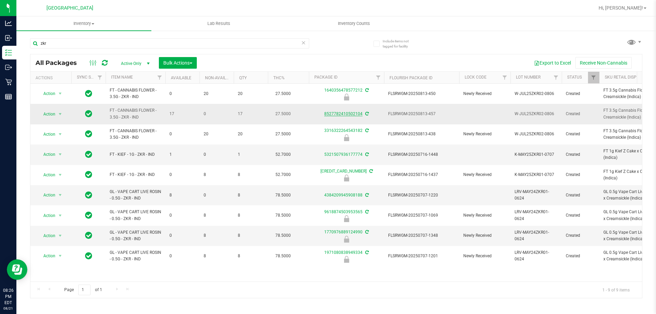
type input "zkr"
click at [339, 112] on link "8527782410502104" at bounding box center [343, 113] width 38 height 5
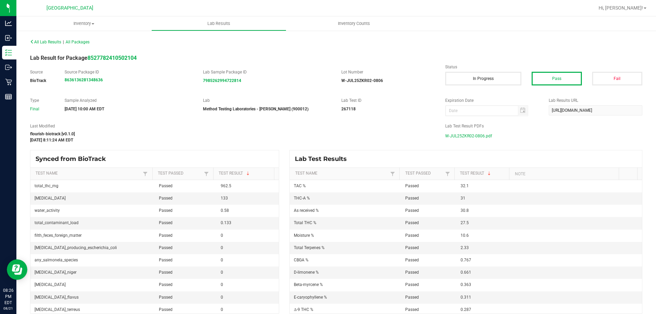
drag, startPoint x: 480, startPoint y: 141, endPoint x: 479, endPoint y: 137, distance: 4.9
click at [416, 139] on div "Last Modified flourish-biotrack [v0.1.0] [DATE] 8:11:24 AM EDT Lab Test Result …" at bounding box center [336, 133] width 622 height 20
click at [416, 134] on span "W-JUL25ZKR02-0806.pdf" at bounding box center [468, 136] width 47 height 10
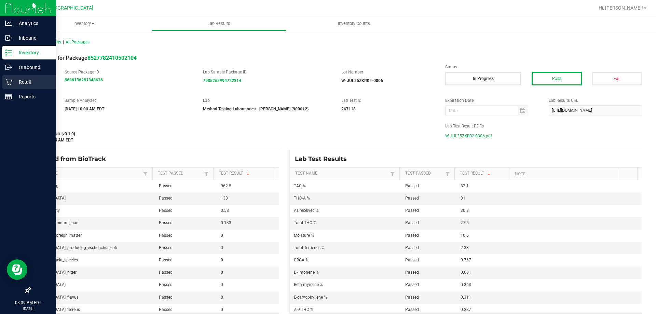
click at [31, 85] on p "Retail" at bounding box center [32, 82] width 41 height 8
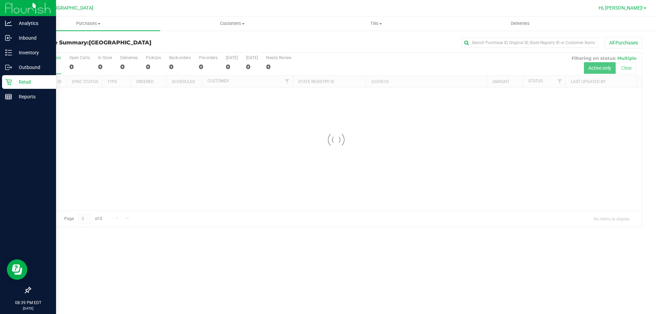
click at [416, 8] on span "Hi, [PERSON_NAME]!" at bounding box center [620, 7] width 44 height 5
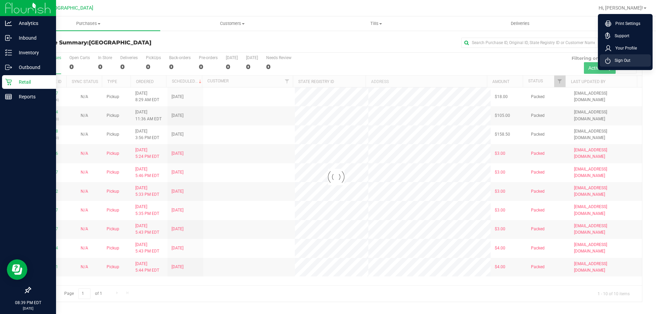
click at [416, 61] on span "Sign Out" at bounding box center [620, 60] width 20 height 7
